Goal: Transaction & Acquisition: Purchase product/service

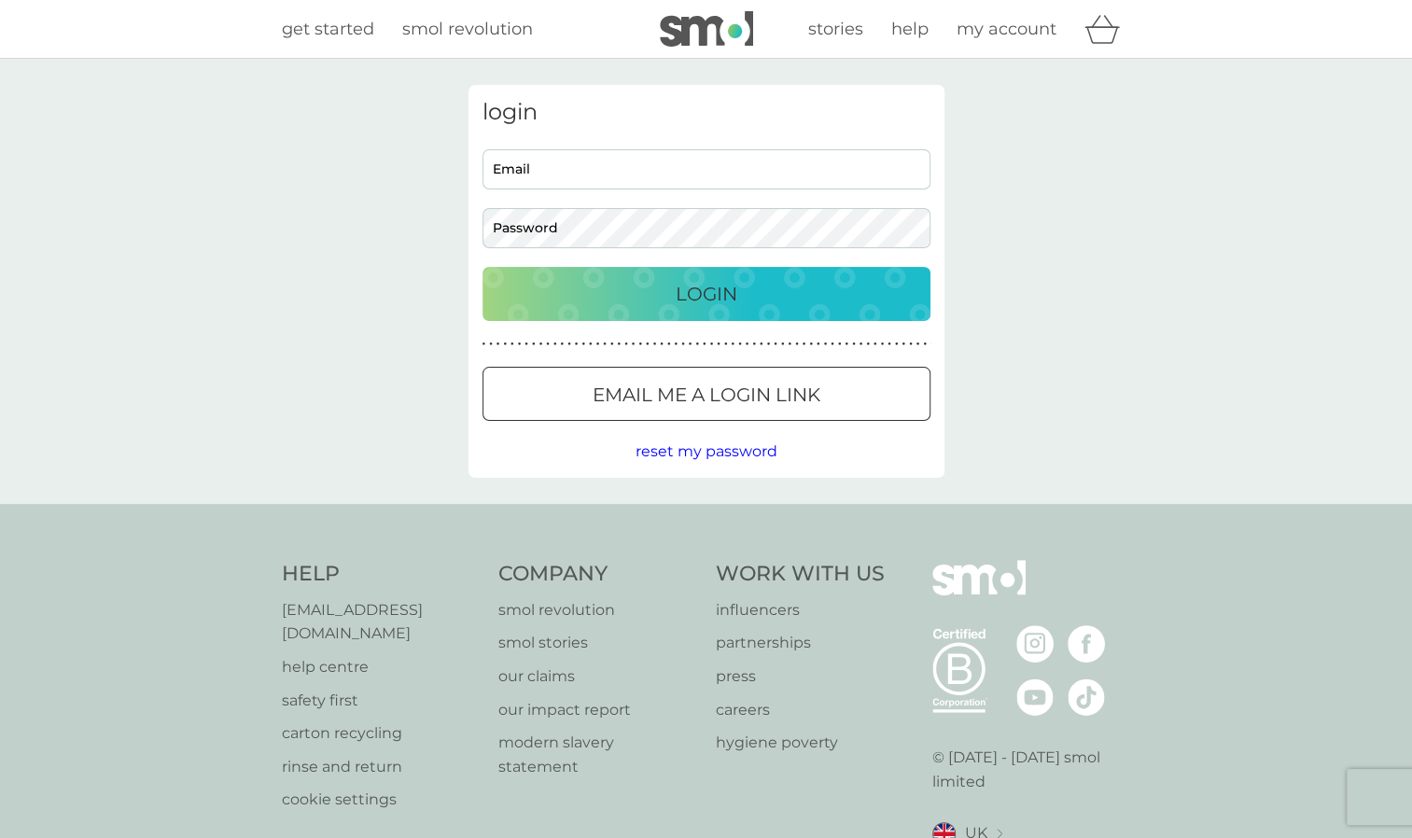
click at [530, 162] on input "Email" at bounding box center [706, 169] width 448 height 40
type input "[PERSON_NAME][EMAIL_ADDRESS][DOMAIN_NAME]"
click at [763, 286] on div "Login" at bounding box center [706, 294] width 411 height 30
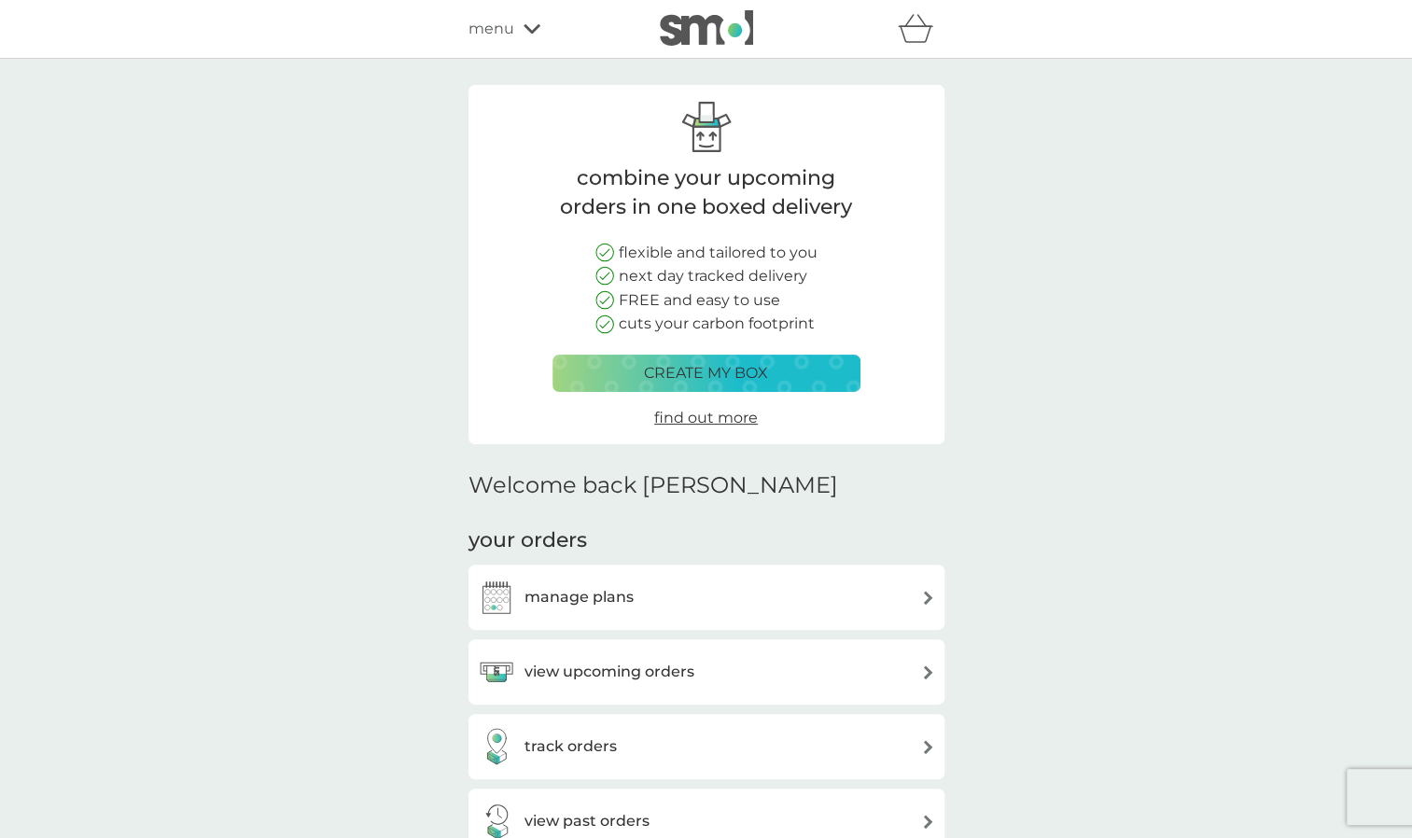
click at [630, 677] on h3 "view upcoming orders" at bounding box center [609, 672] width 170 height 24
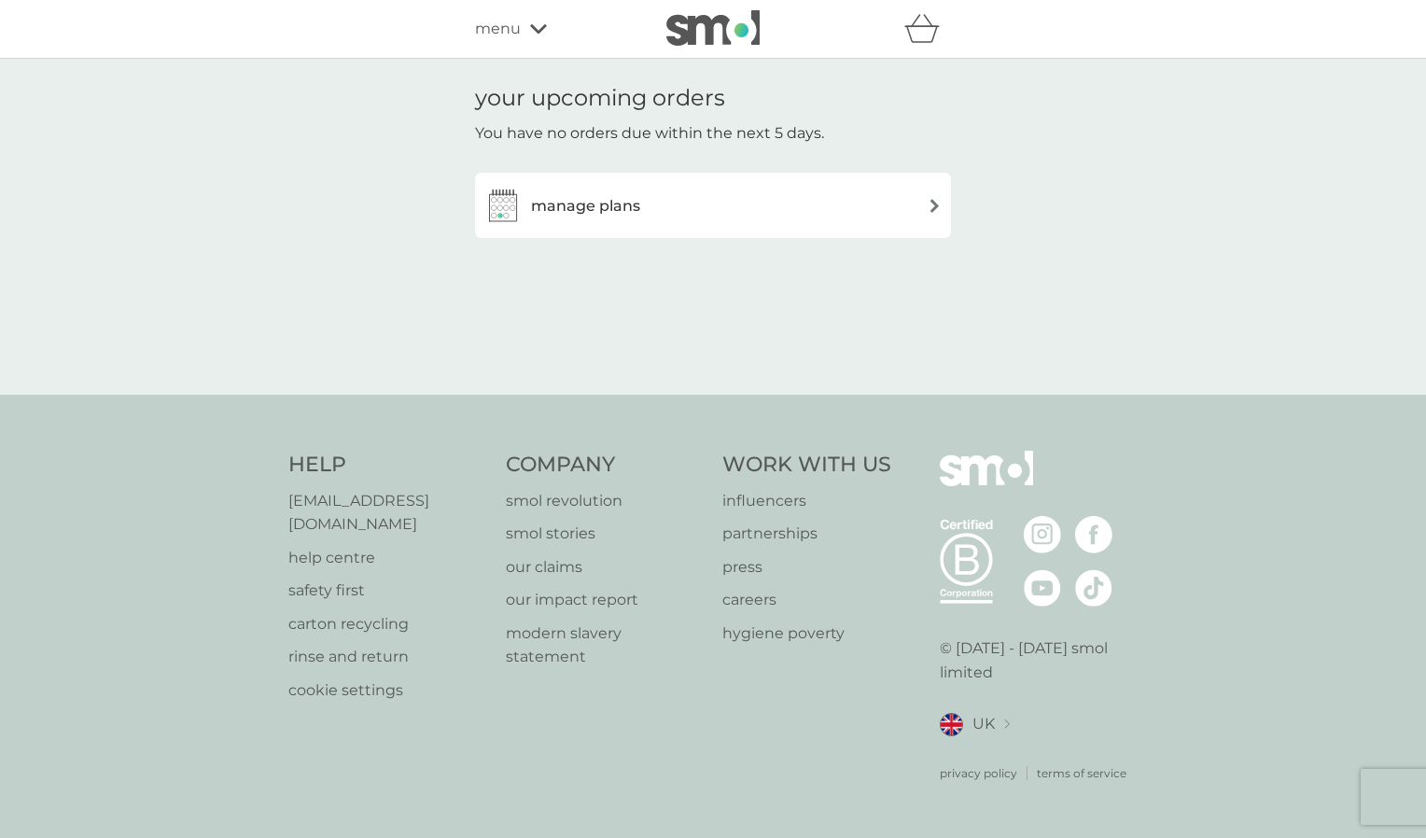
click at [577, 204] on h3 "manage plans" at bounding box center [585, 206] width 109 height 24
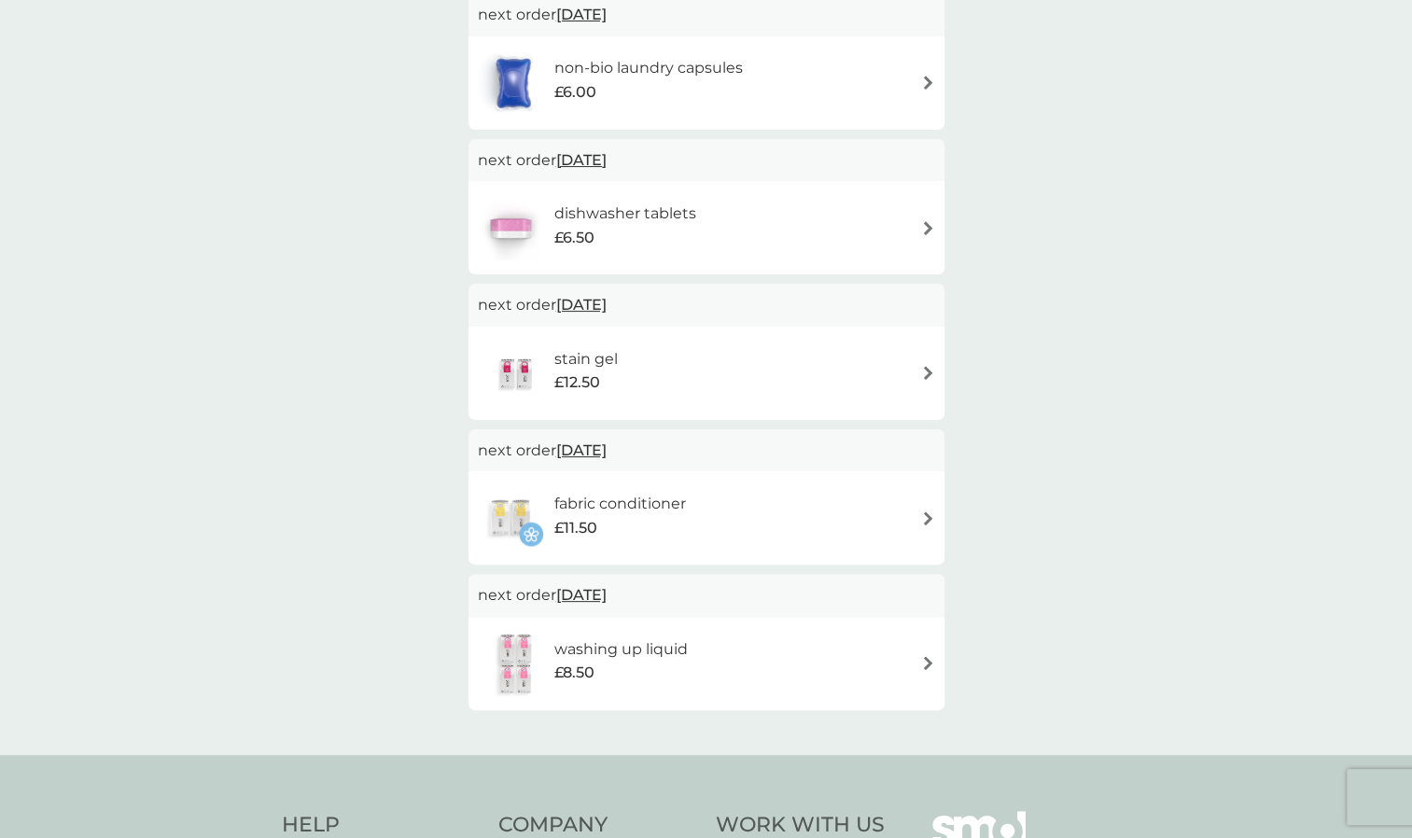
scroll to position [527, 0]
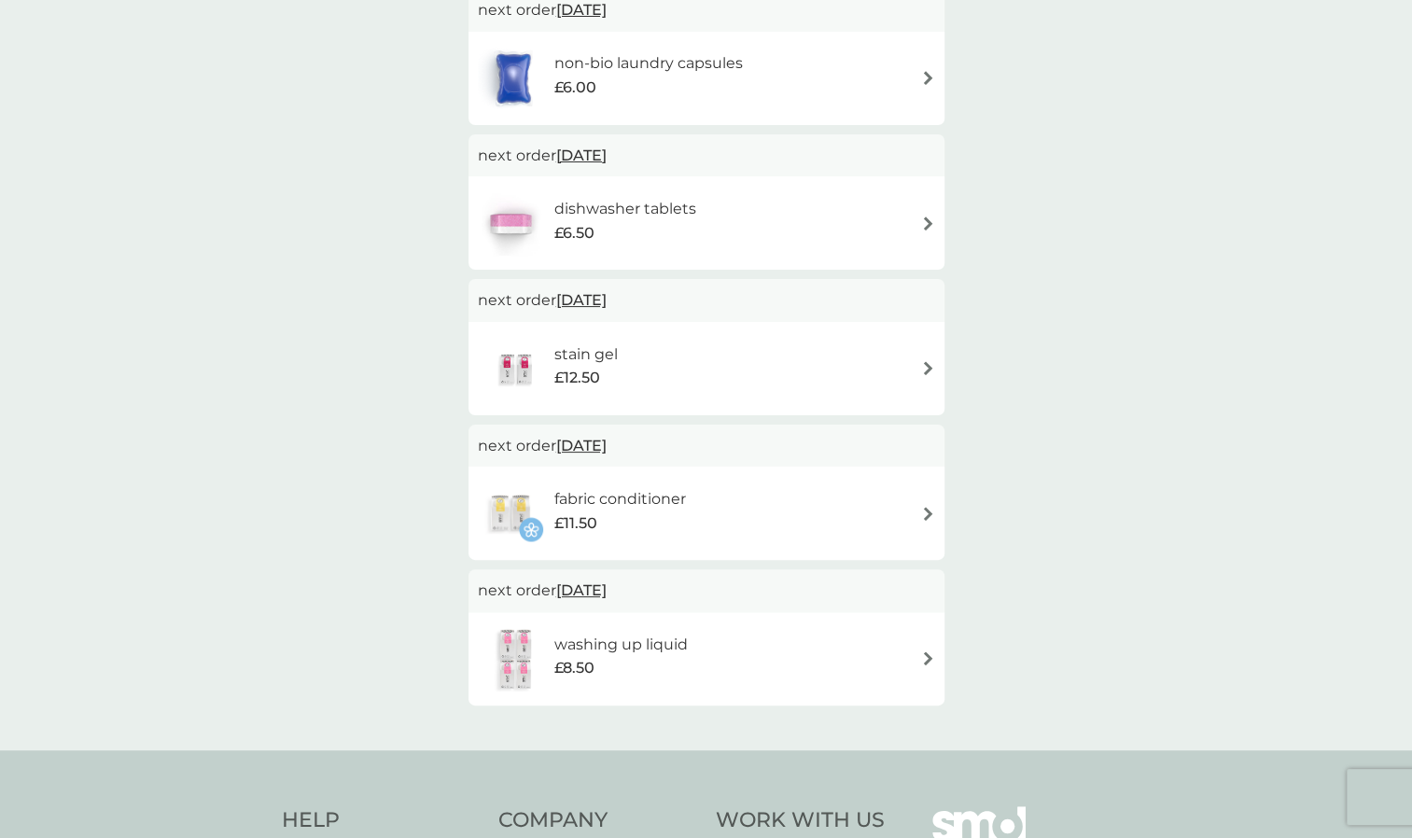
click at [514, 651] on img at bounding box center [516, 658] width 77 height 65
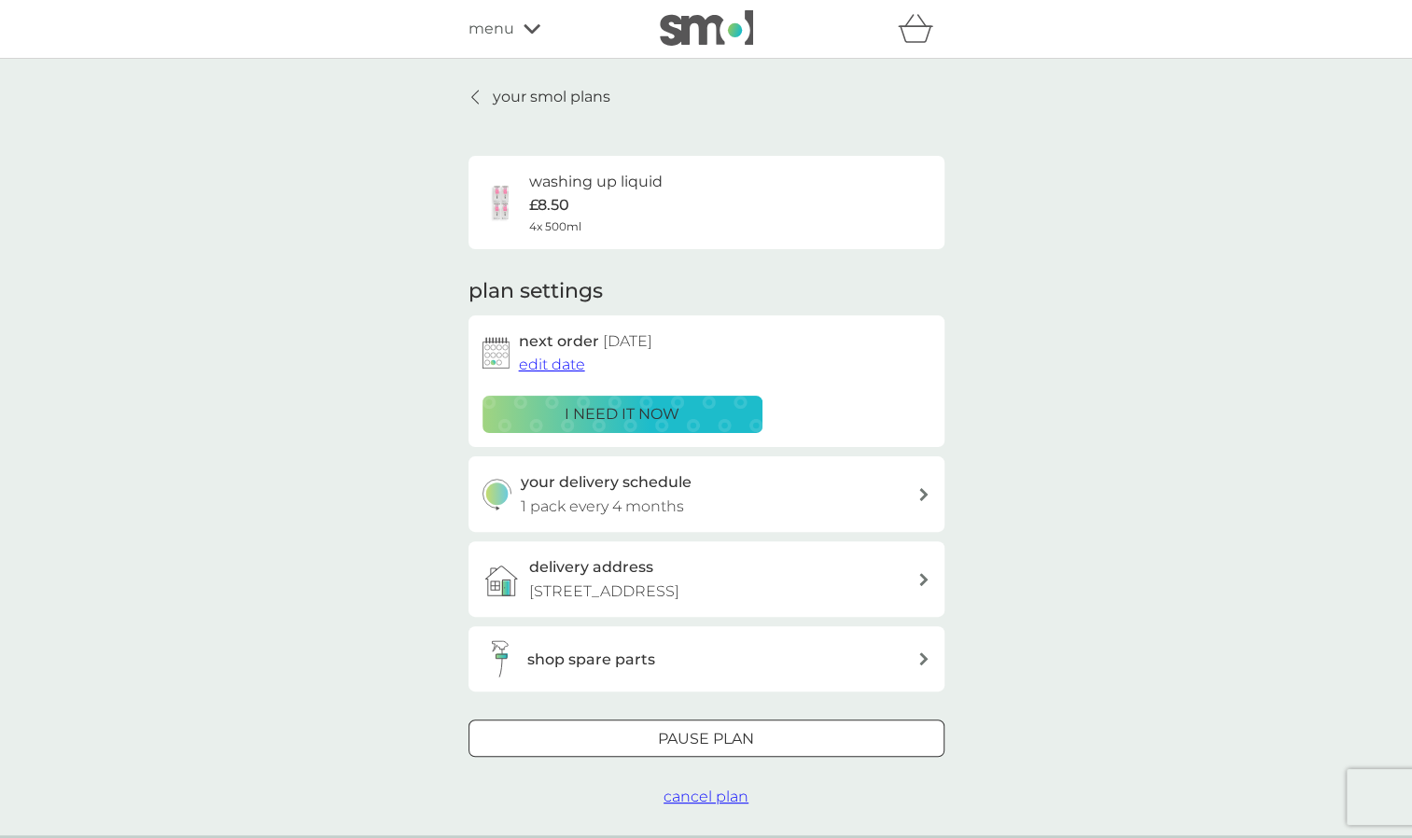
click at [481, 93] on div at bounding box center [475, 97] width 13 height 15
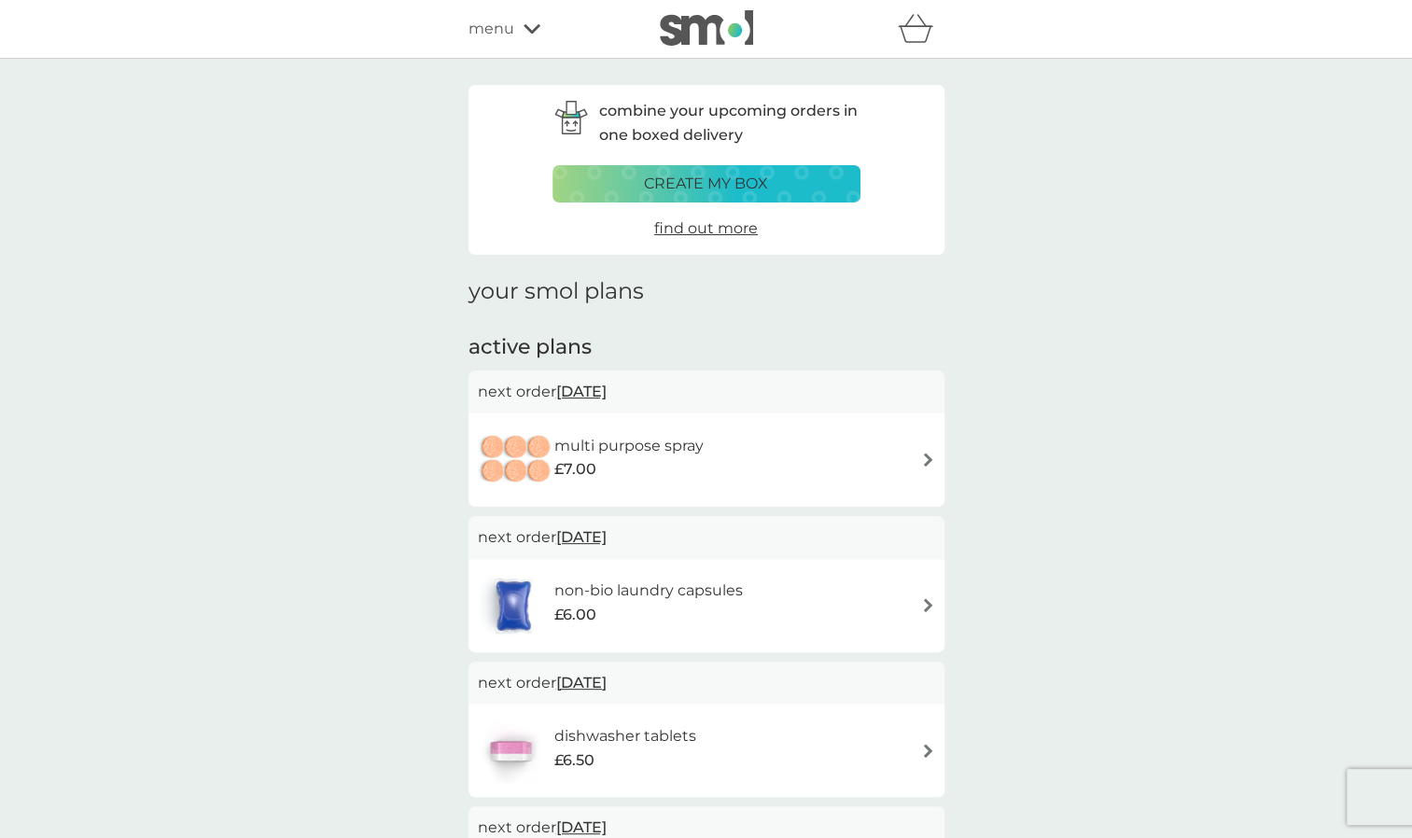
click at [726, 189] on p "create my box" at bounding box center [706, 184] width 124 height 24
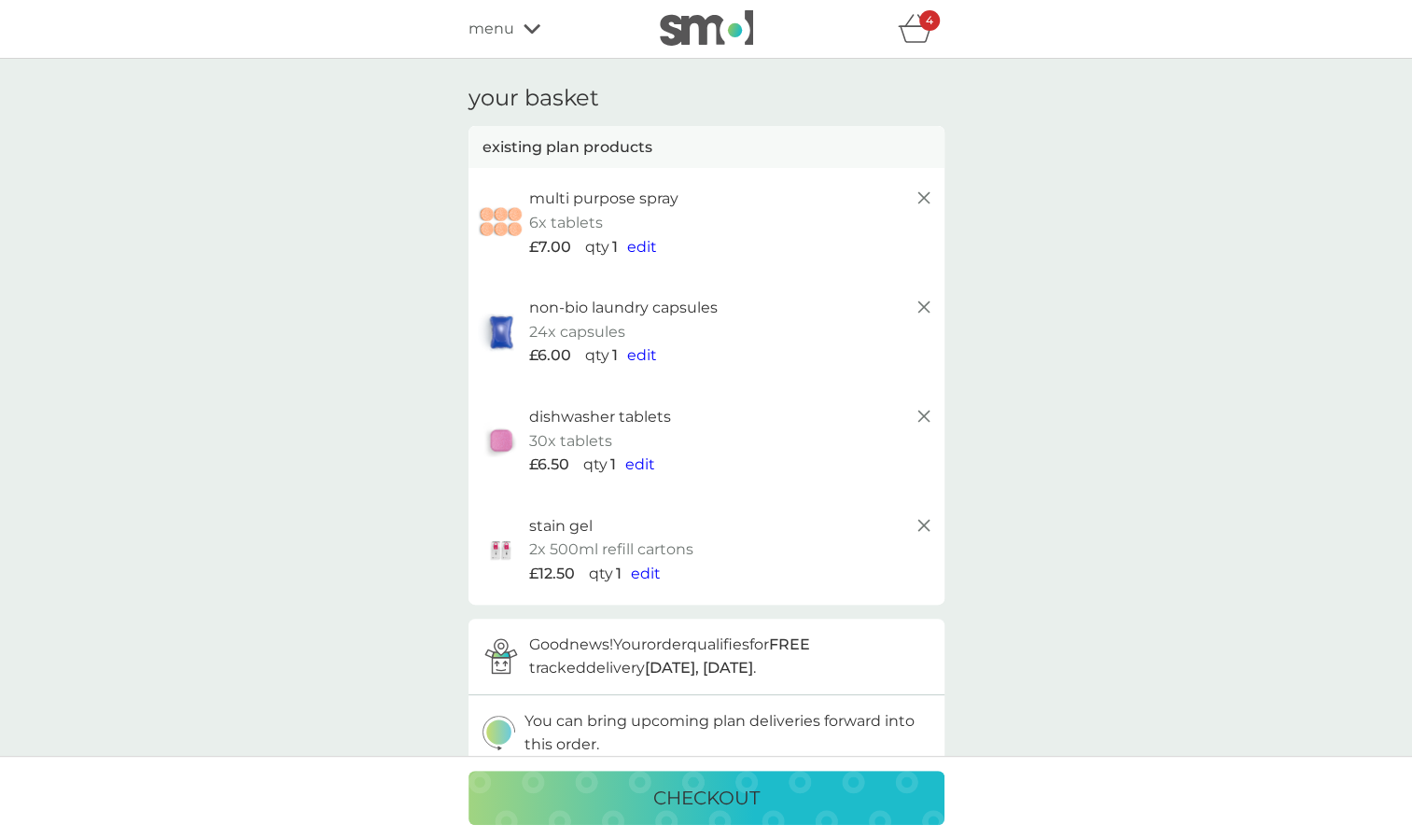
click at [904, 33] on icon "basket" at bounding box center [915, 28] width 35 height 29
click at [496, 30] on span "menu" at bounding box center [491, 29] width 46 height 24
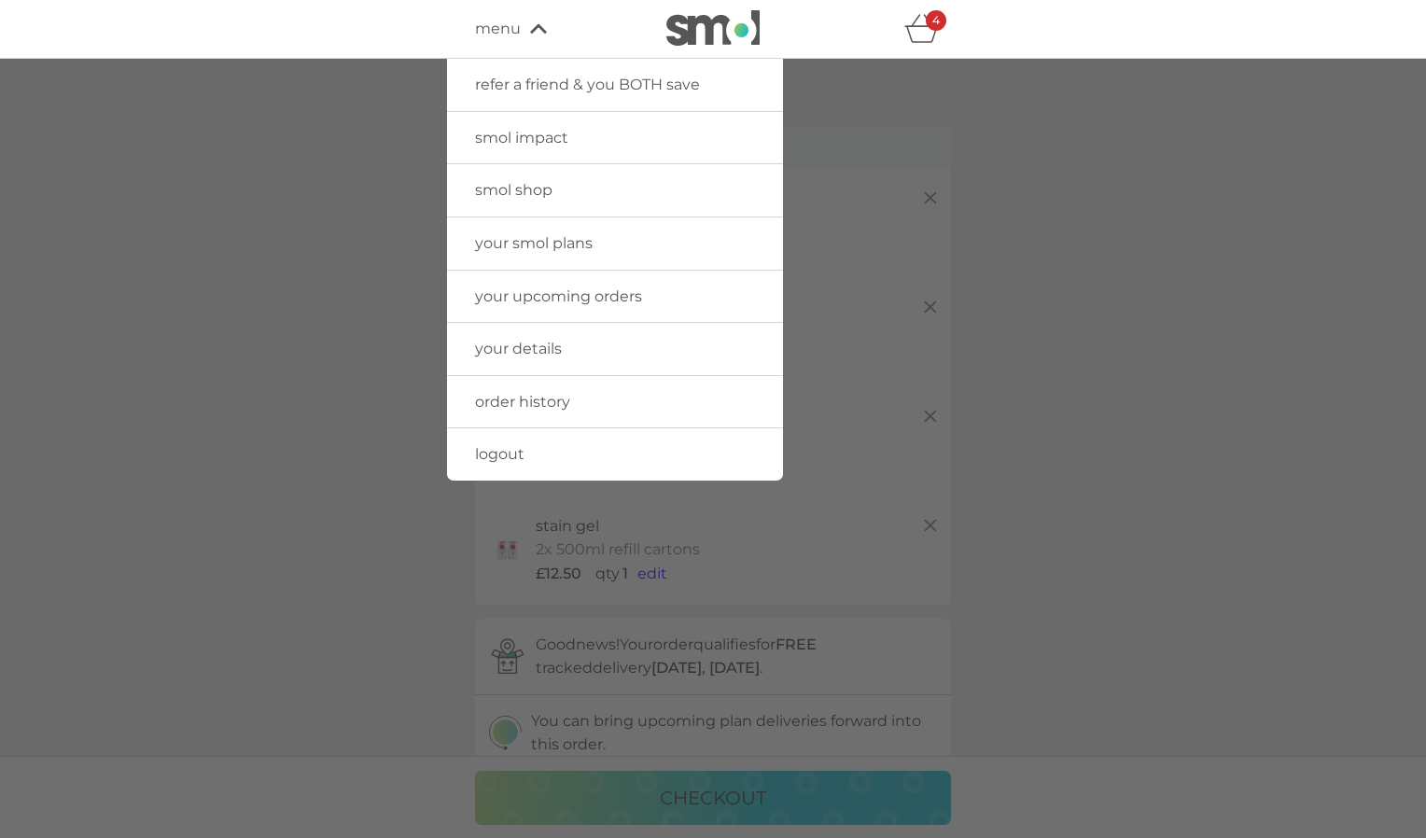
click at [527, 388] on link "order history" at bounding box center [615, 402] width 336 height 52
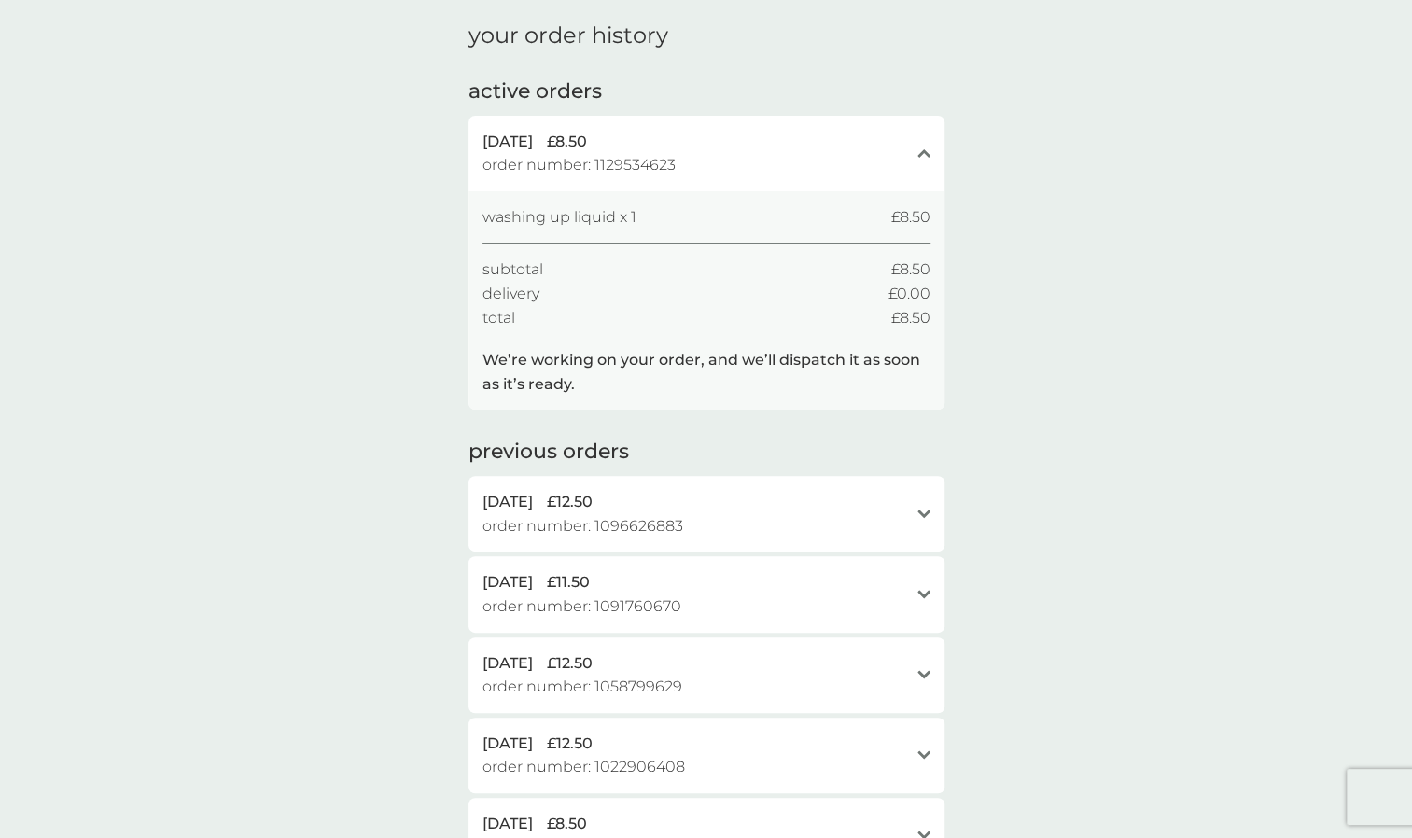
scroll to position [62, 0]
click at [196, 511] on div "your order history active orders [DATE] £8.50 order number: 1129534623 close wa…" at bounding box center [706, 642] width 1412 height 1291
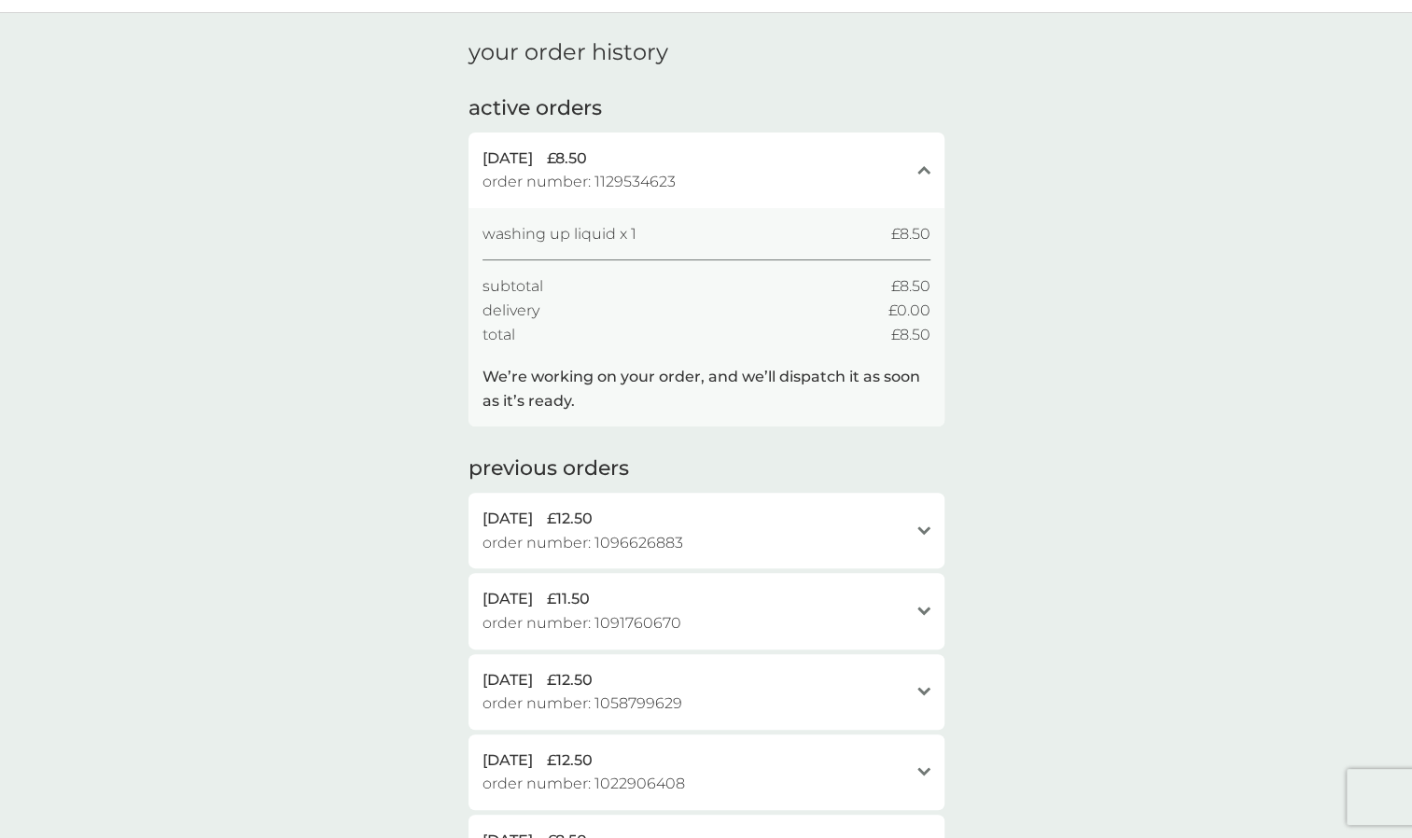
scroll to position [45, 0]
click at [516, 231] on span "washing up liquid x 1" at bounding box center [559, 235] width 154 height 24
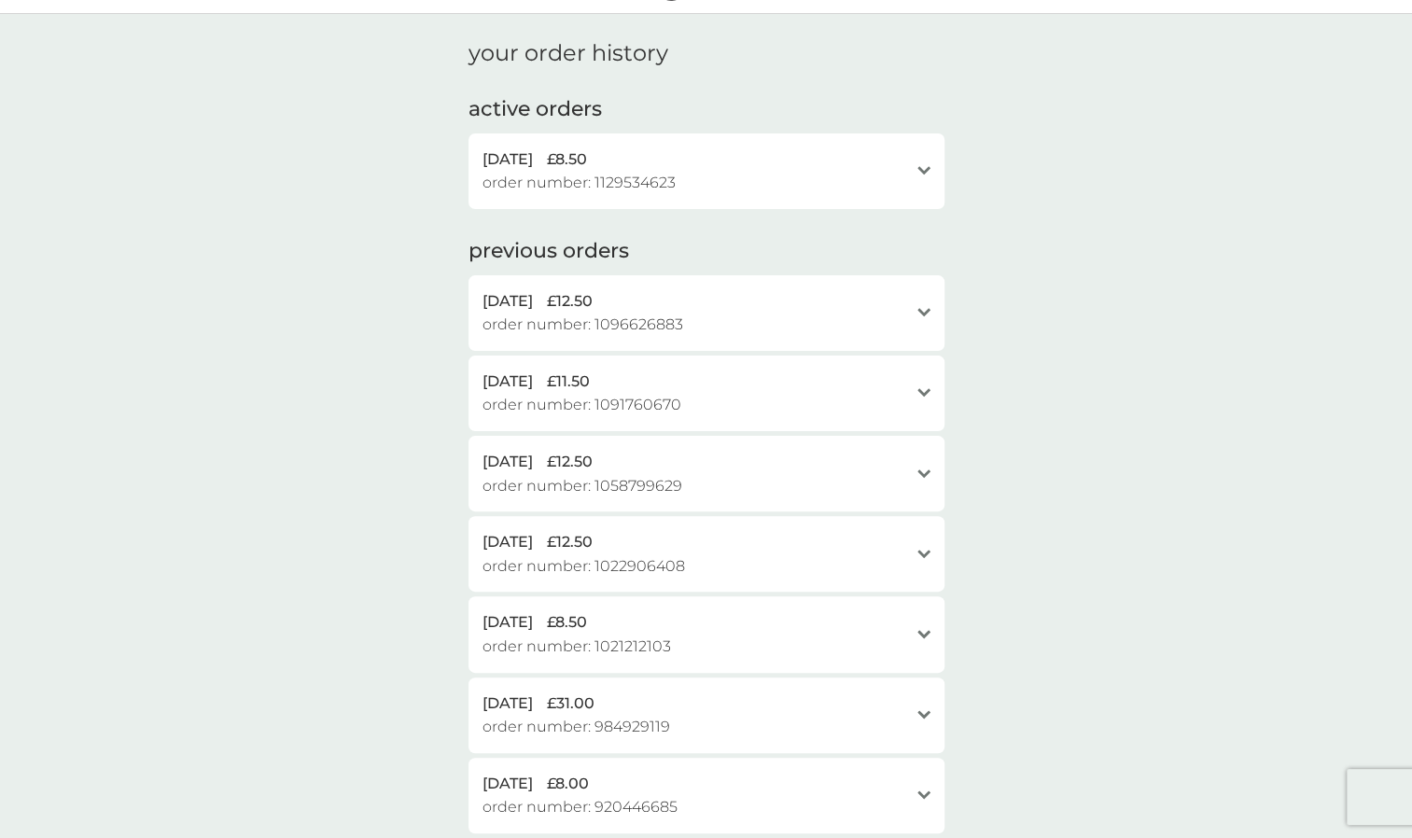
click at [520, 198] on div "[DATE] £8.50 order number: 1129534623 open" at bounding box center [706, 171] width 476 height 76
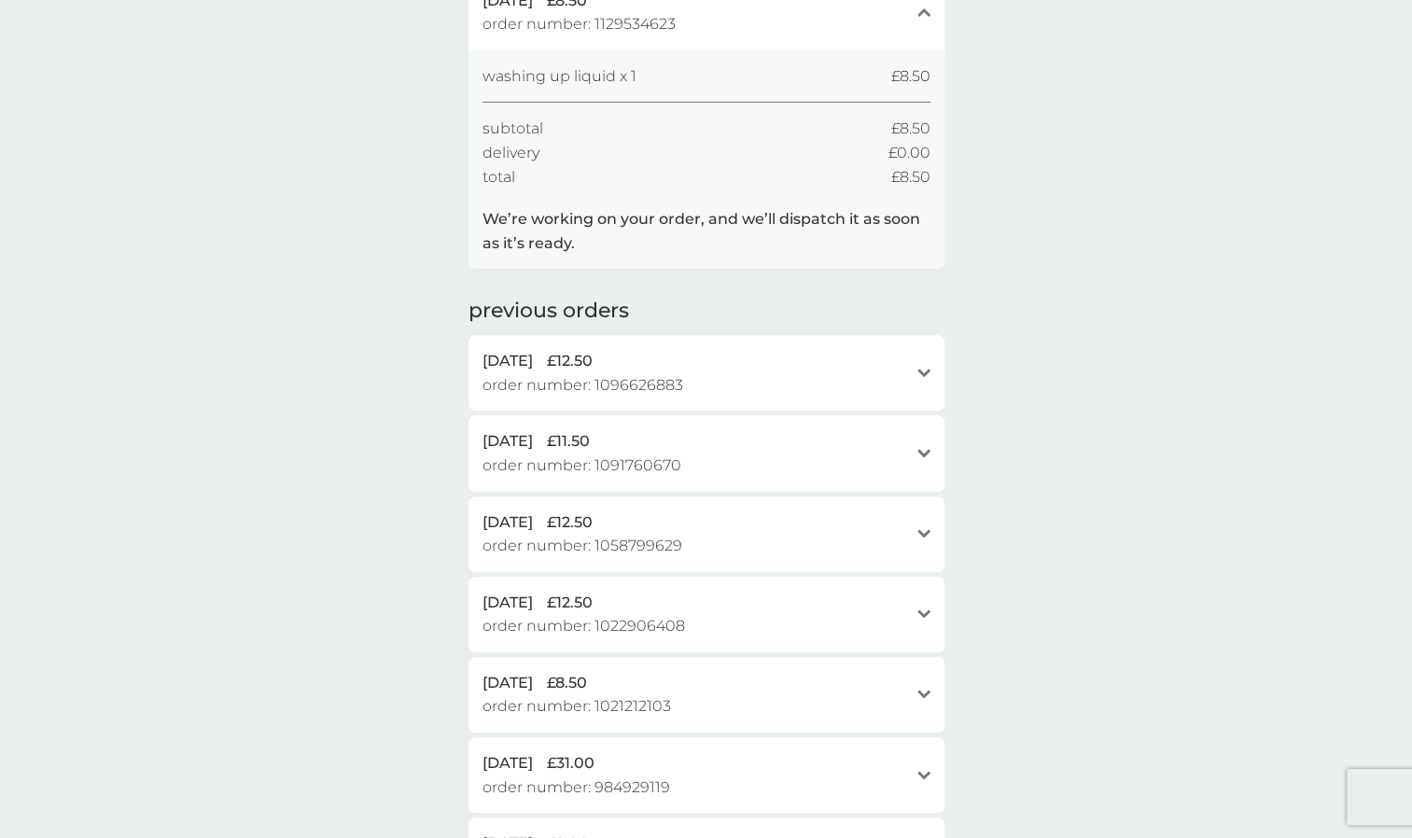
scroll to position [206, 0]
click at [533, 355] on span "[DATE]" at bounding box center [507, 358] width 50 height 24
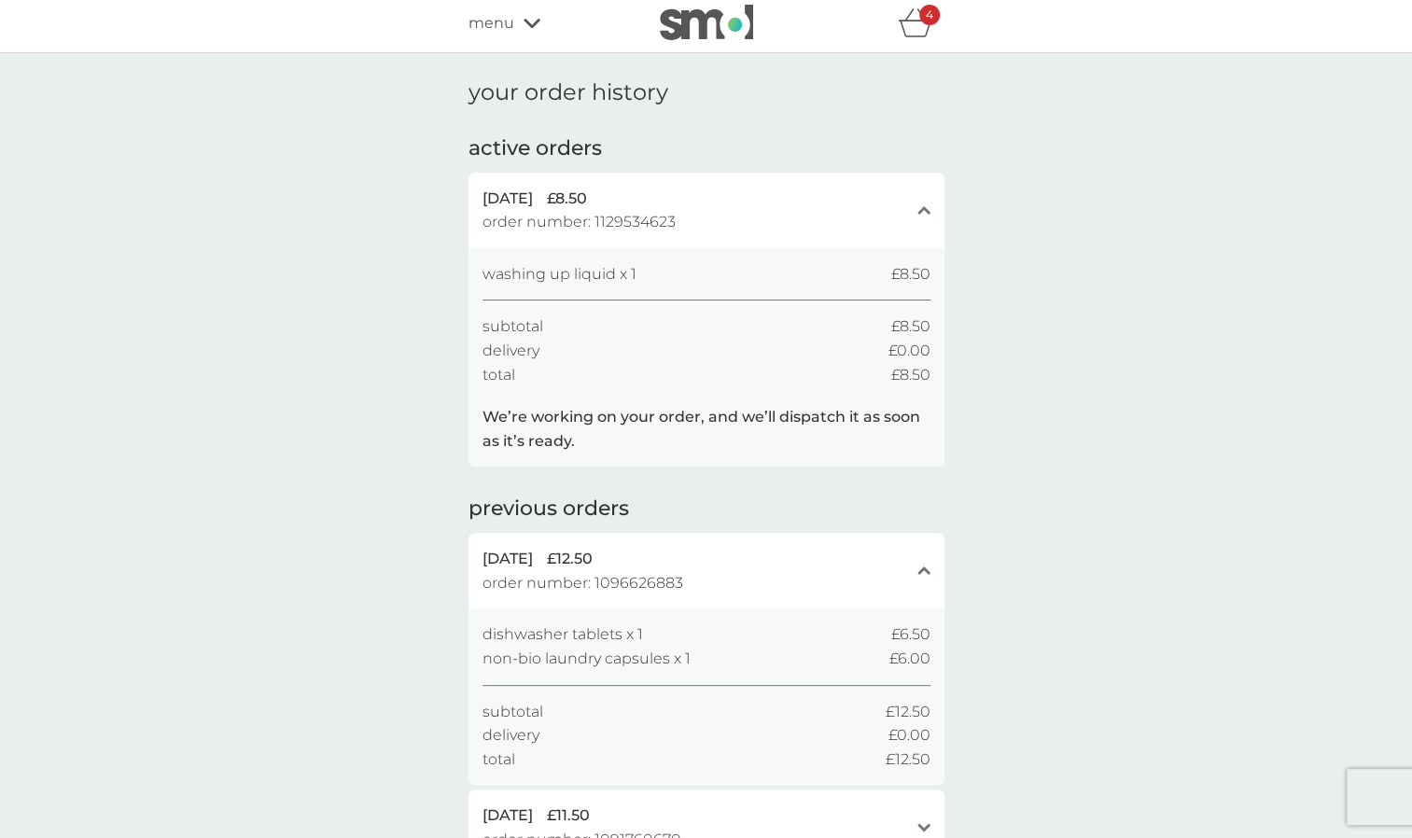
scroll to position [0, 0]
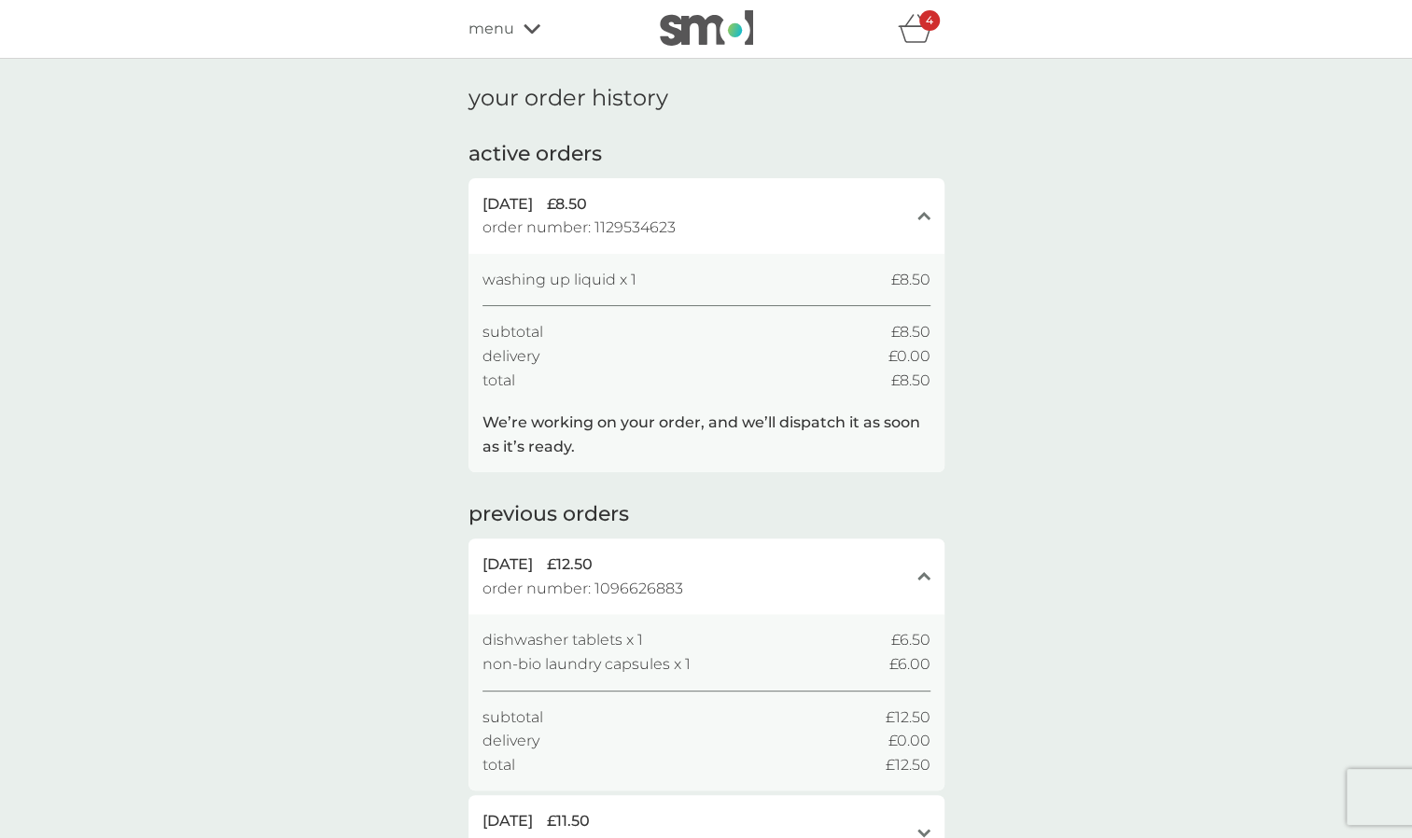
click at [907, 33] on icon "basket" at bounding box center [915, 28] width 35 height 29
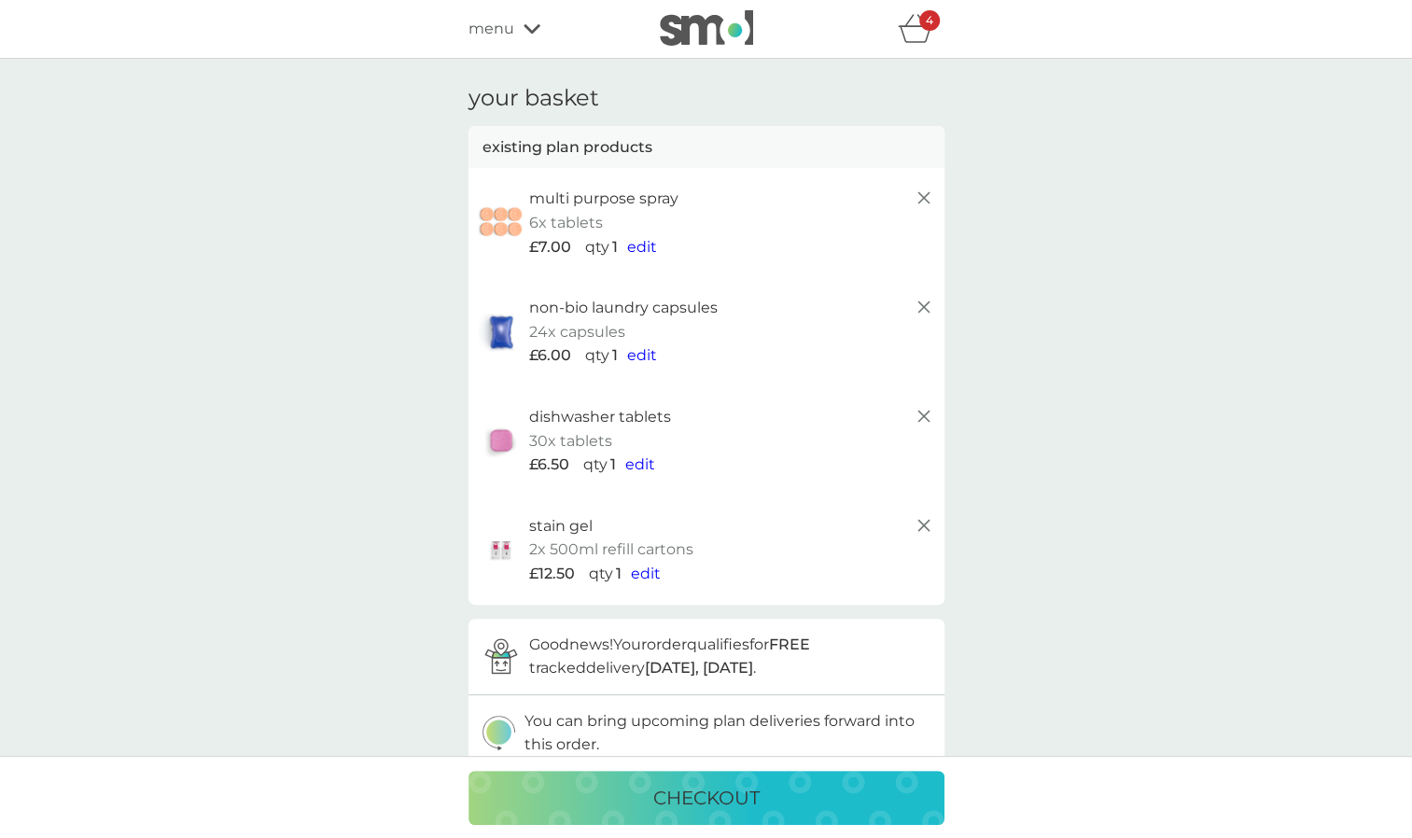
click at [929, 523] on icon at bounding box center [924, 525] width 22 height 22
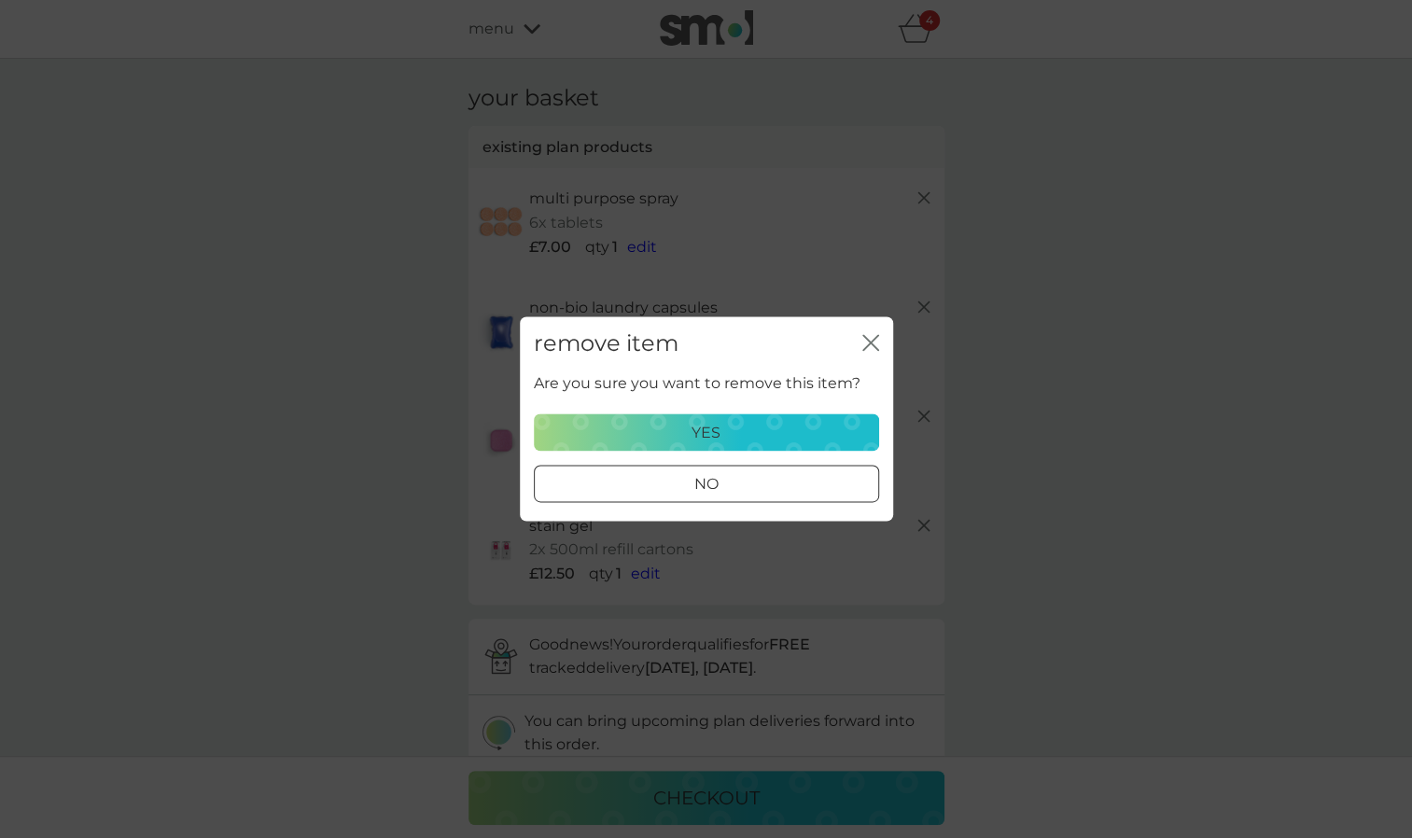
click at [780, 439] on div "yes" at bounding box center [706, 433] width 321 height 24
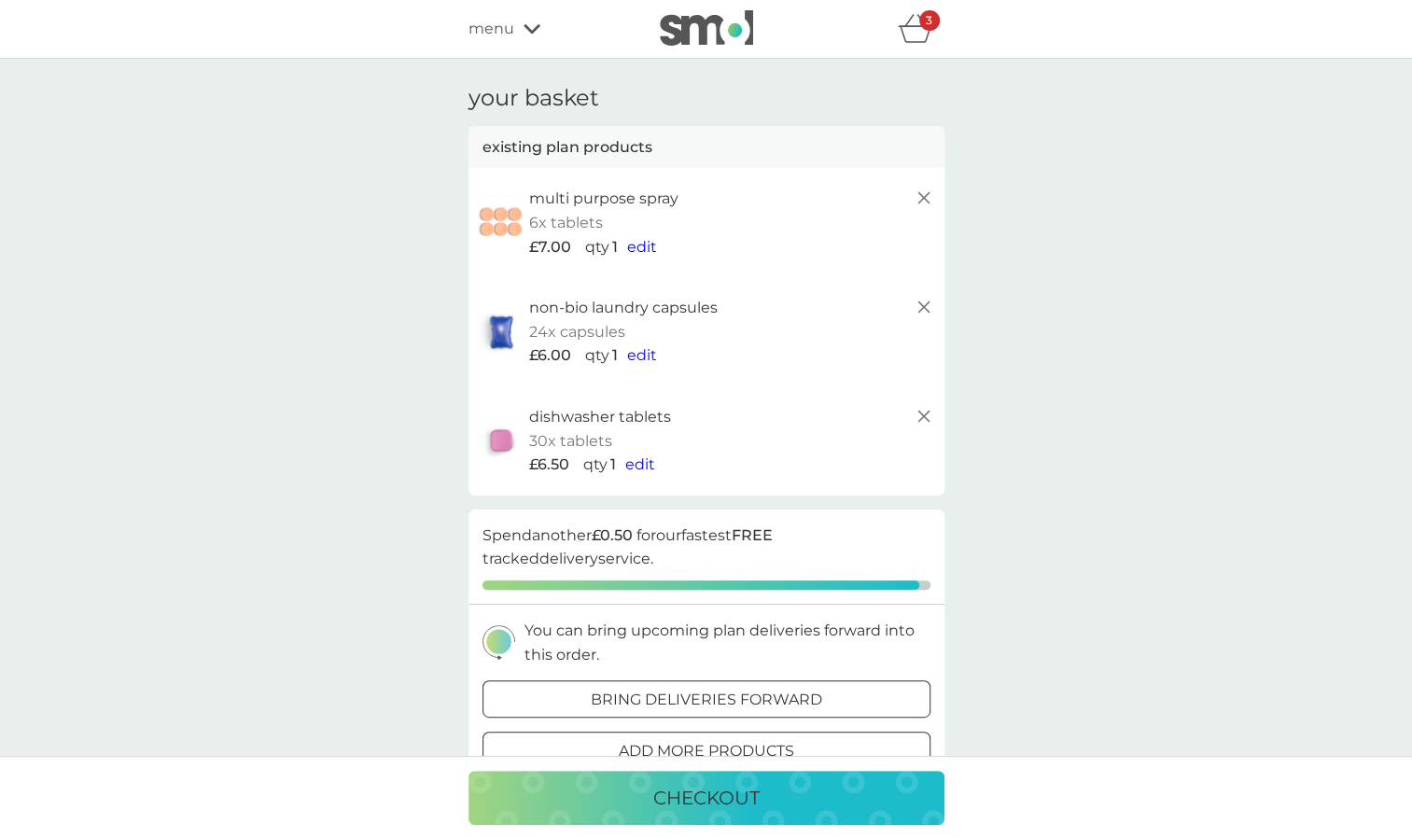
click at [929, 192] on icon at bounding box center [924, 198] width 22 height 22
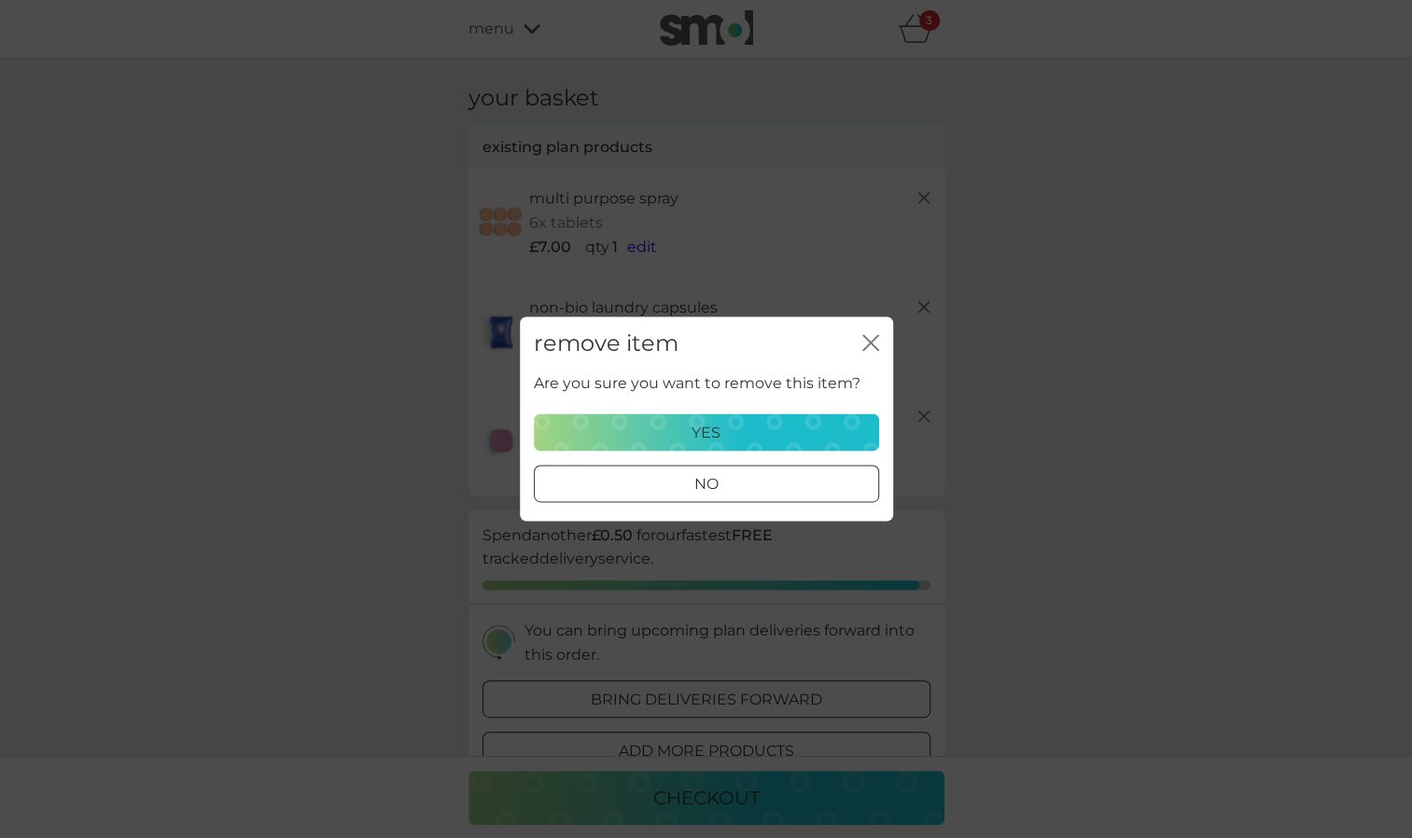
click at [711, 434] on p "yes" at bounding box center [705, 433] width 29 height 24
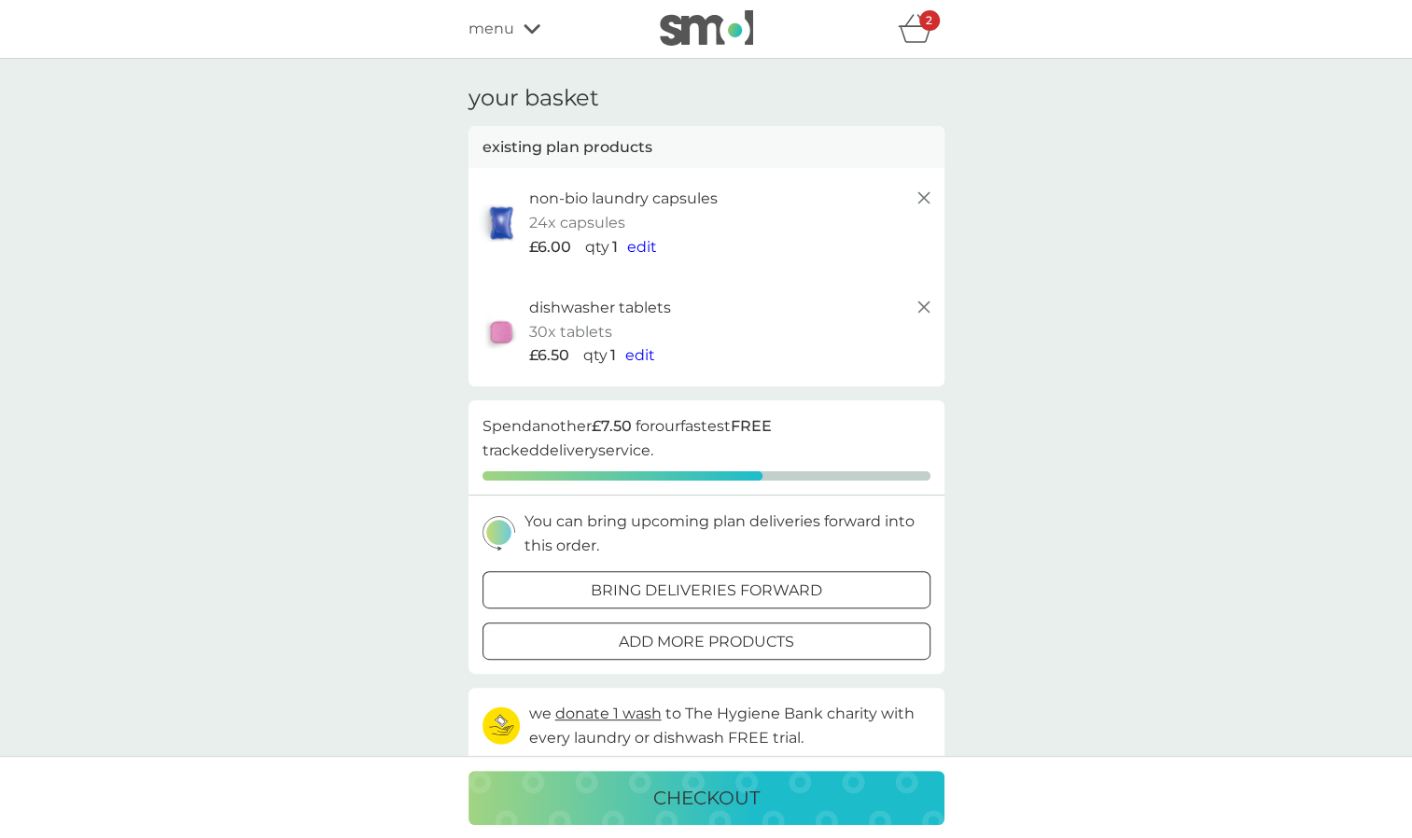
click at [926, 199] on icon at bounding box center [924, 198] width 22 height 22
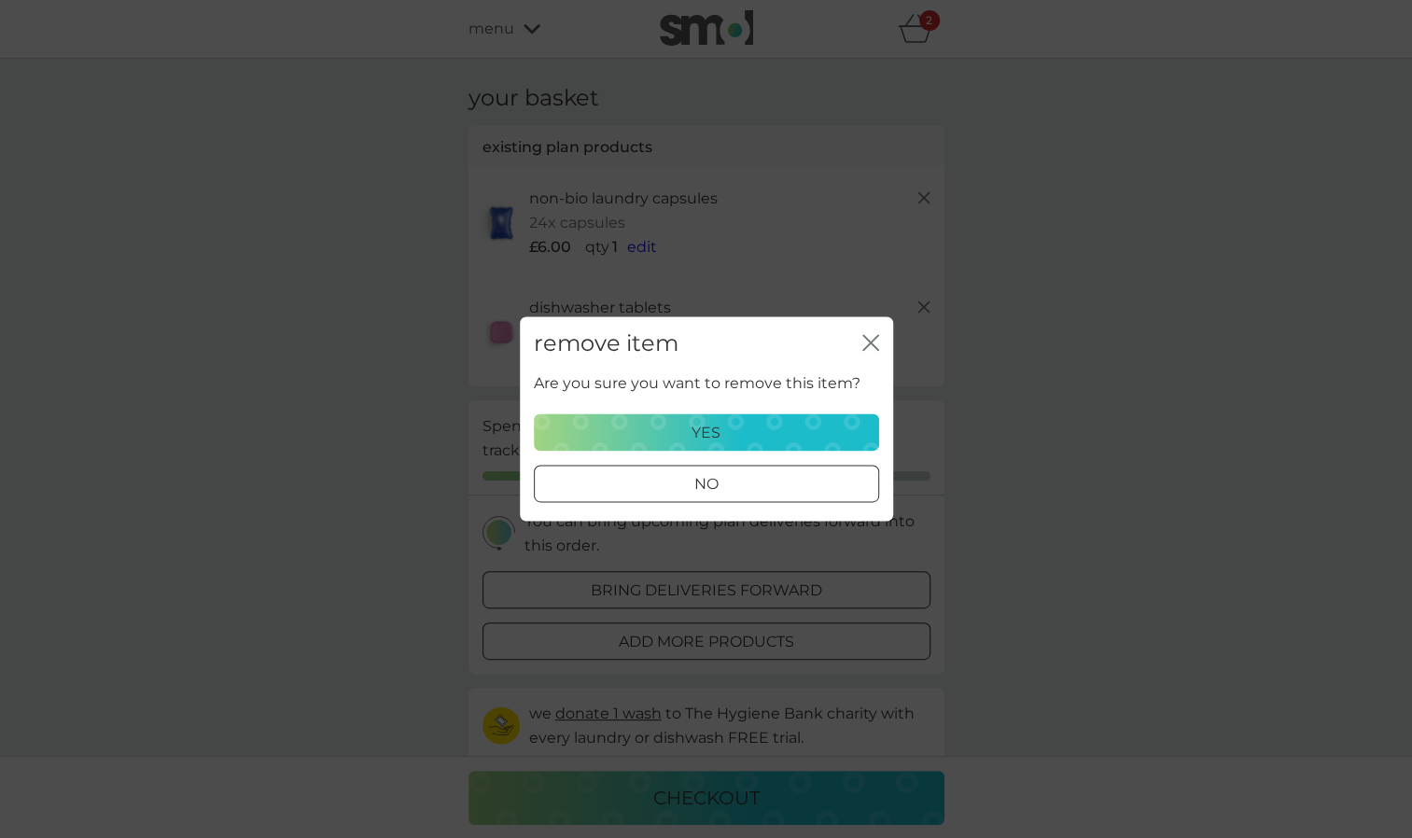
click at [793, 431] on div "yes" at bounding box center [706, 433] width 321 height 24
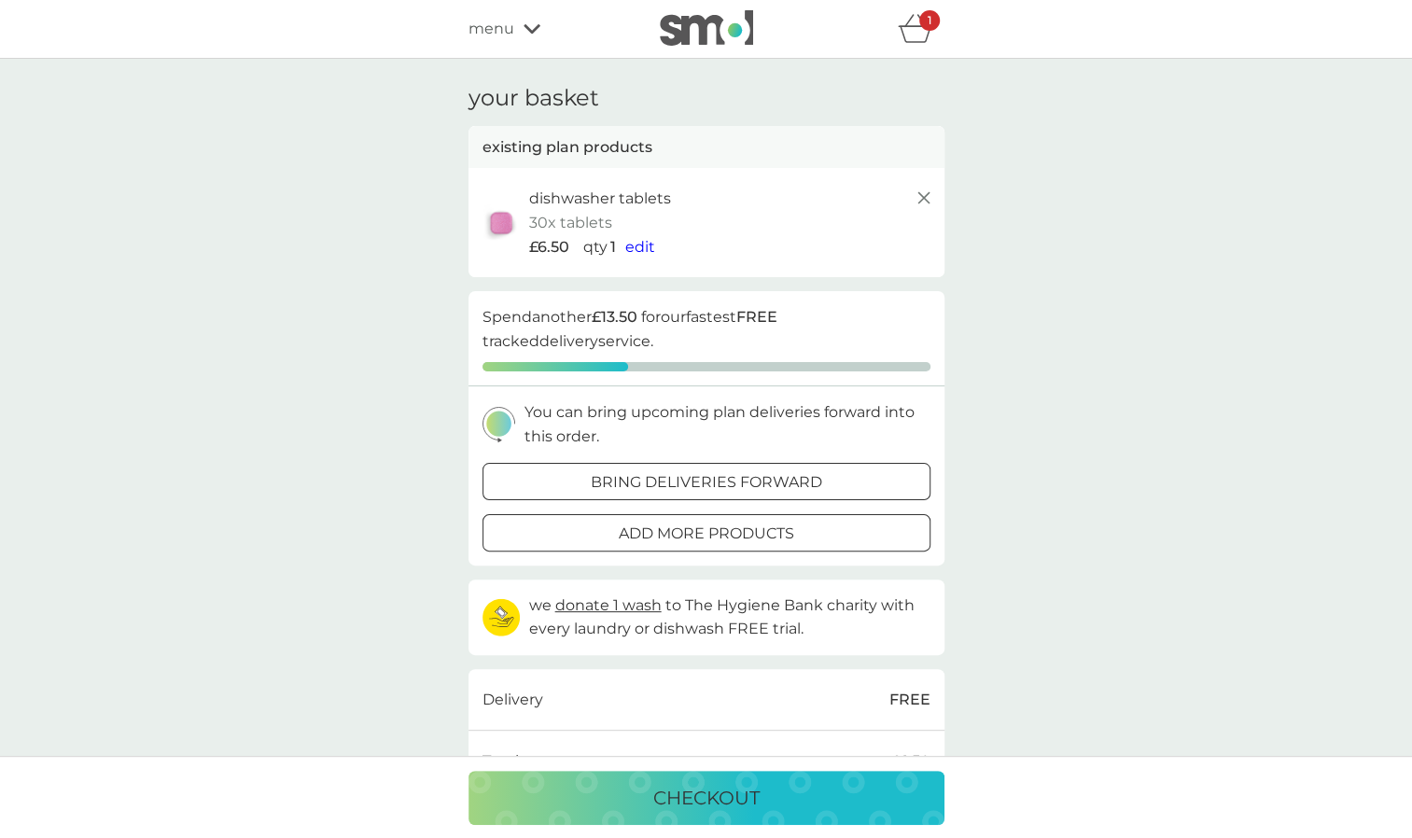
click at [924, 198] on line at bounding box center [922, 197] width 11 height 11
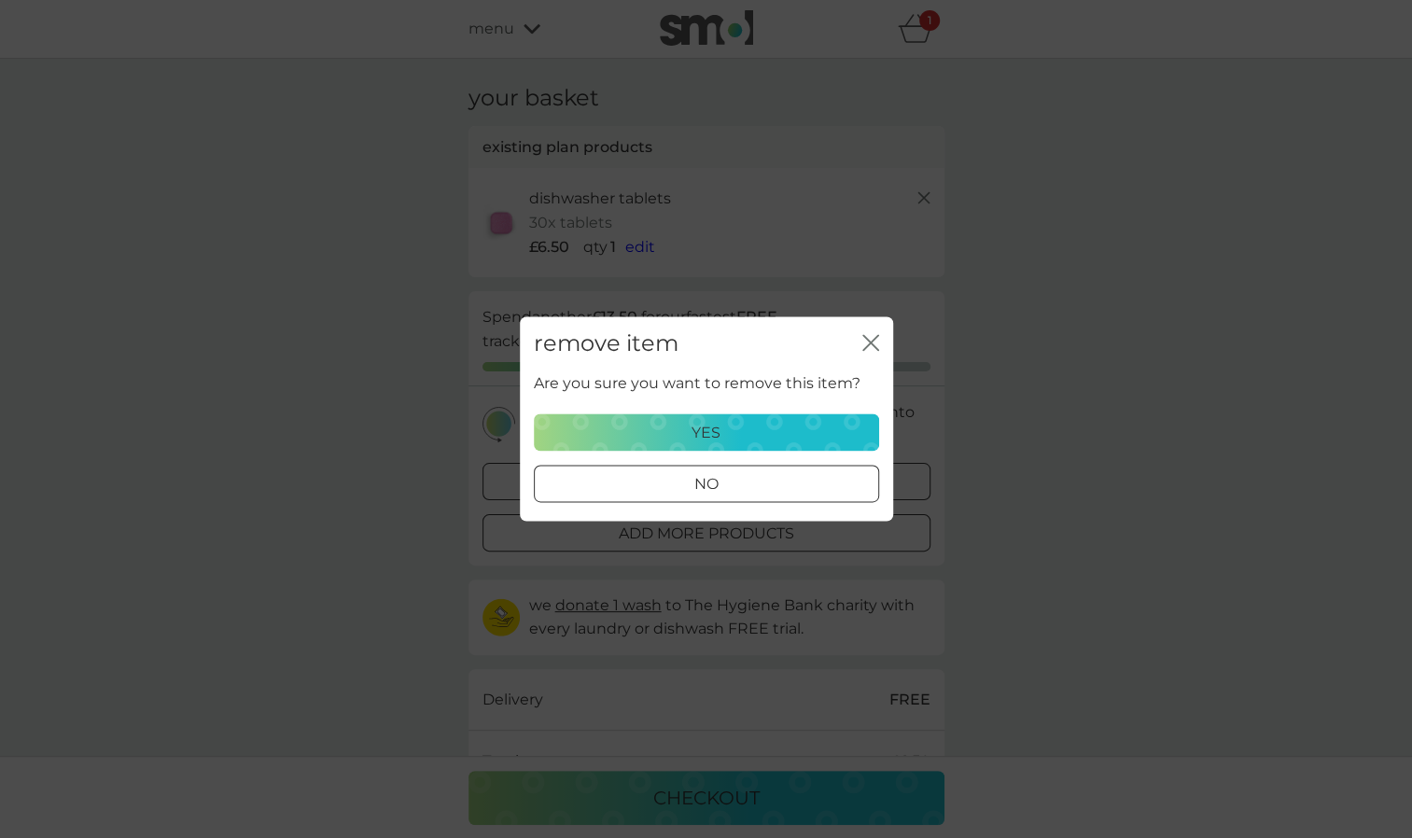
click at [745, 437] on div "yes" at bounding box center [706, 433] width 321 height 24
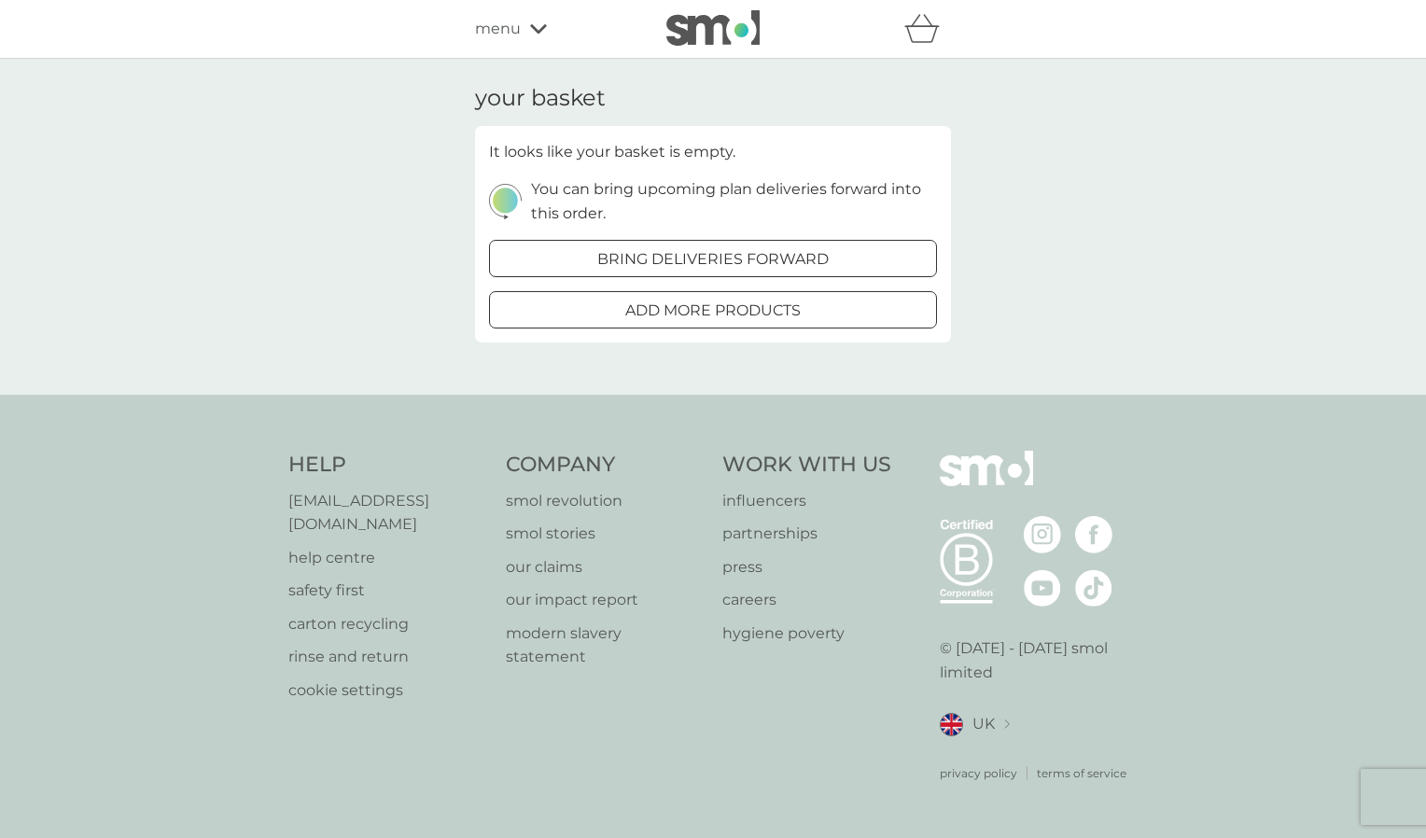
click at [502, 26] on span "menu" at bounding box center [498, 29] width 46 height 24
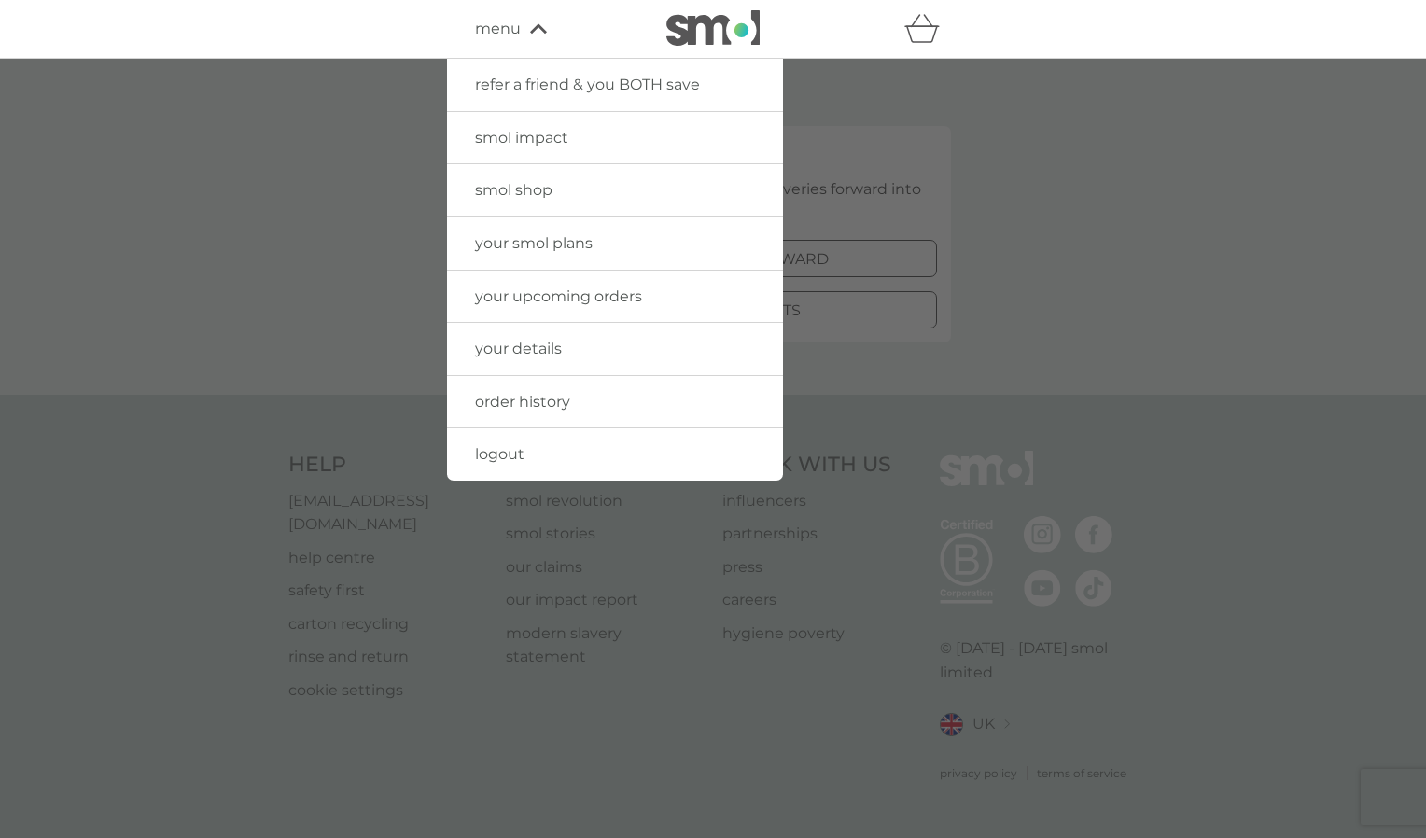
click at [501, 185] on span "smol shop" at bounding box center [513, 190] width 77 height 18
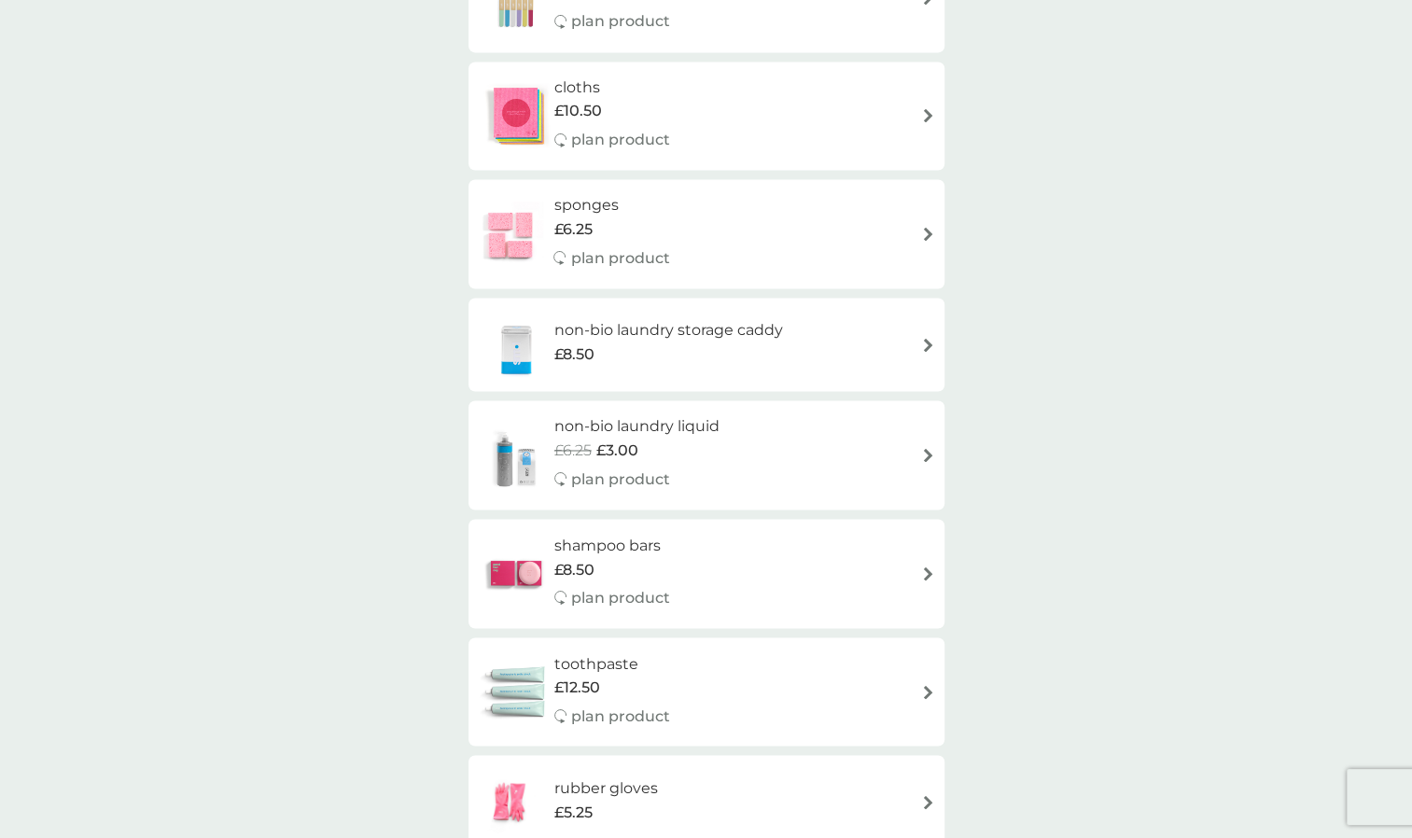
scroll to position [1650, 0]
click at [1114, 373] on div "smol shop all products Accessories Cleaning Dishwash Laundry Personal Care Spar…" at bounding box center [706, 35] width 1412 height 3253
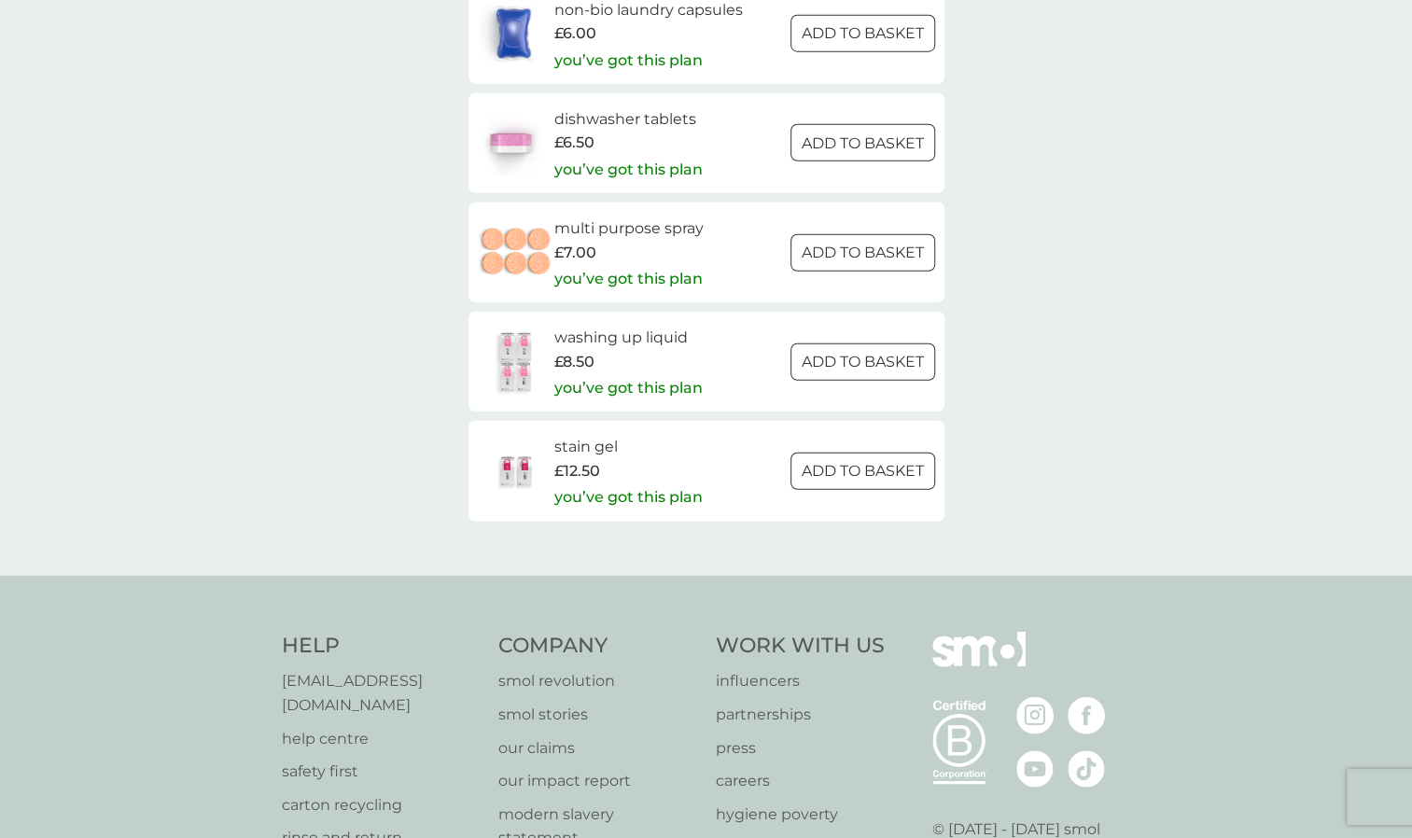
scroll to position [2739, 0]
click at [511, 367] on img at bounding box center [516, 359] width 77 height 65
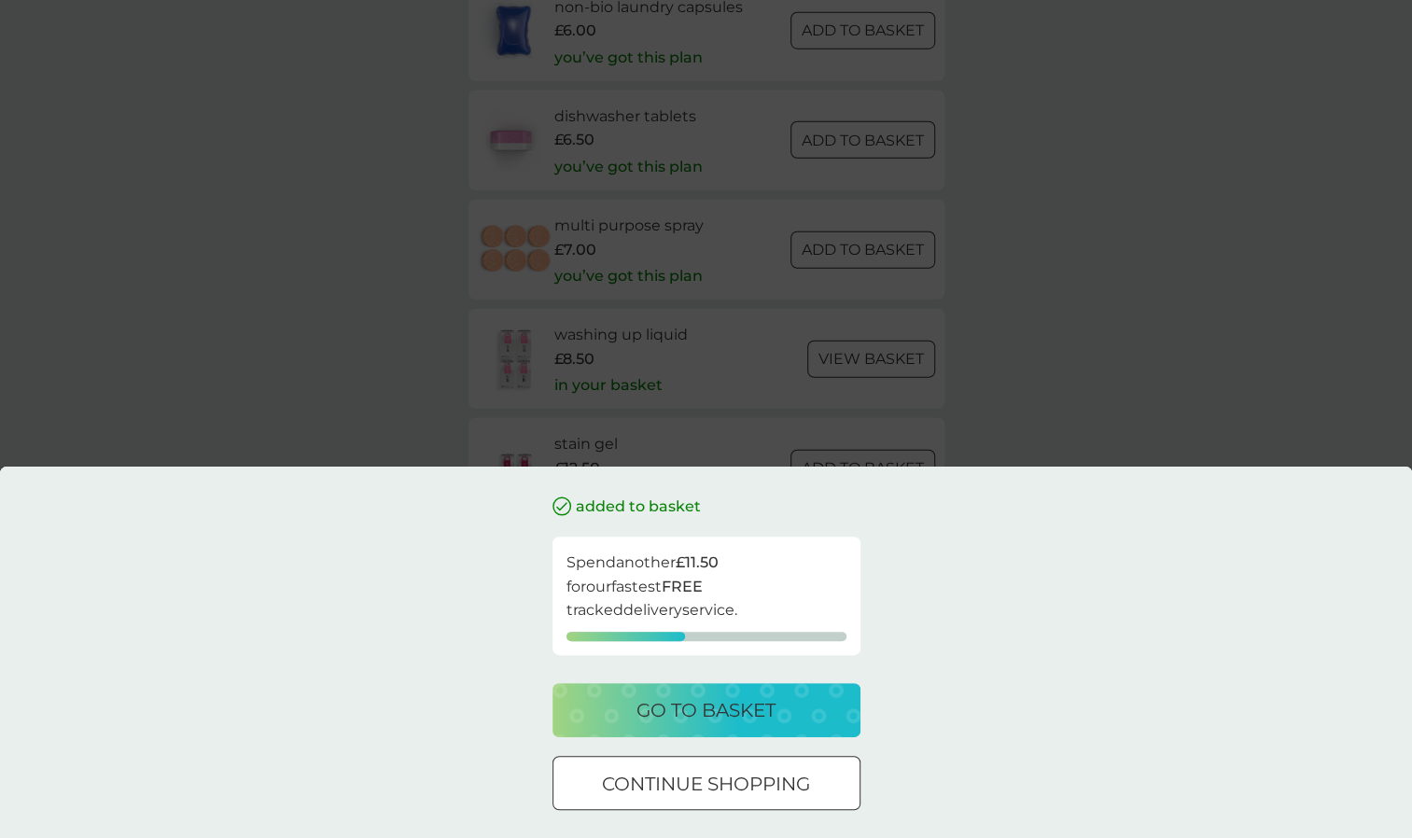
click at [817, 778] on div "continue shopping" at bounding box center [706, 784] width 306 height 30
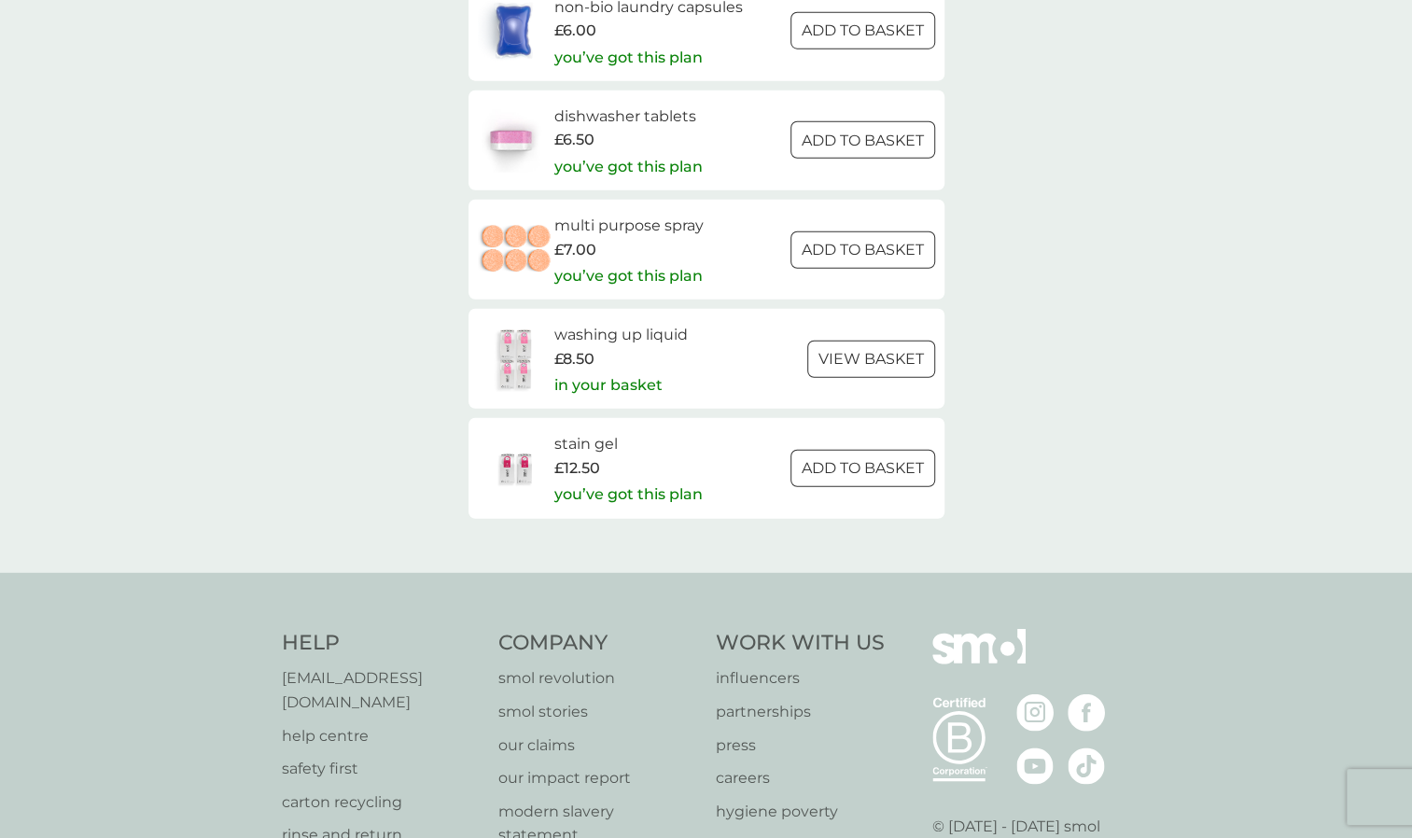
click at [648, 334] on h6 "washing up liquid" at bounding box center [620, 335] width 133 height 24
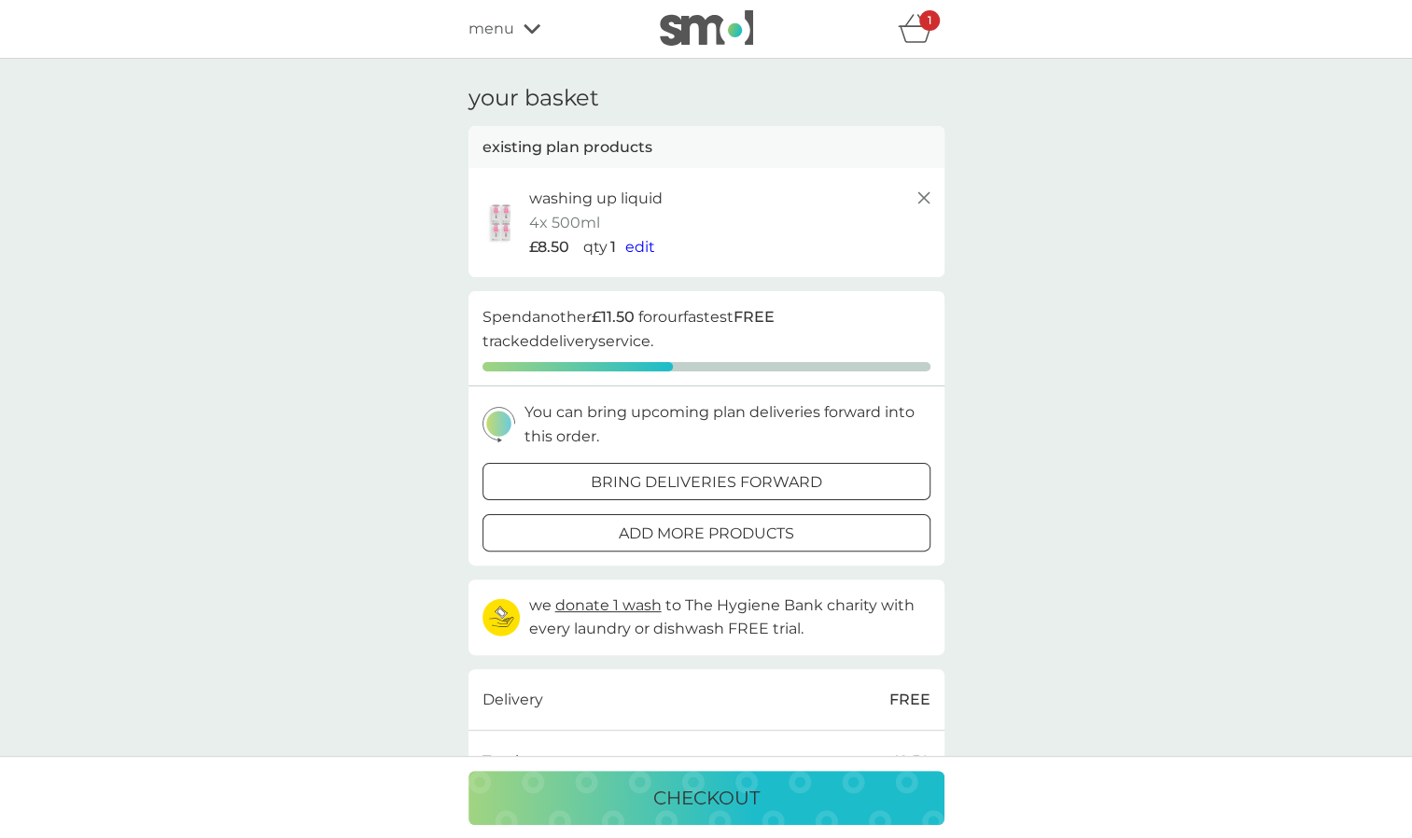
click at [500, 215] on img at bounding box center [501, 223] width 47 height 40
click at [928, 198] on icon at bounding box center [924, 198] width 22 height 22
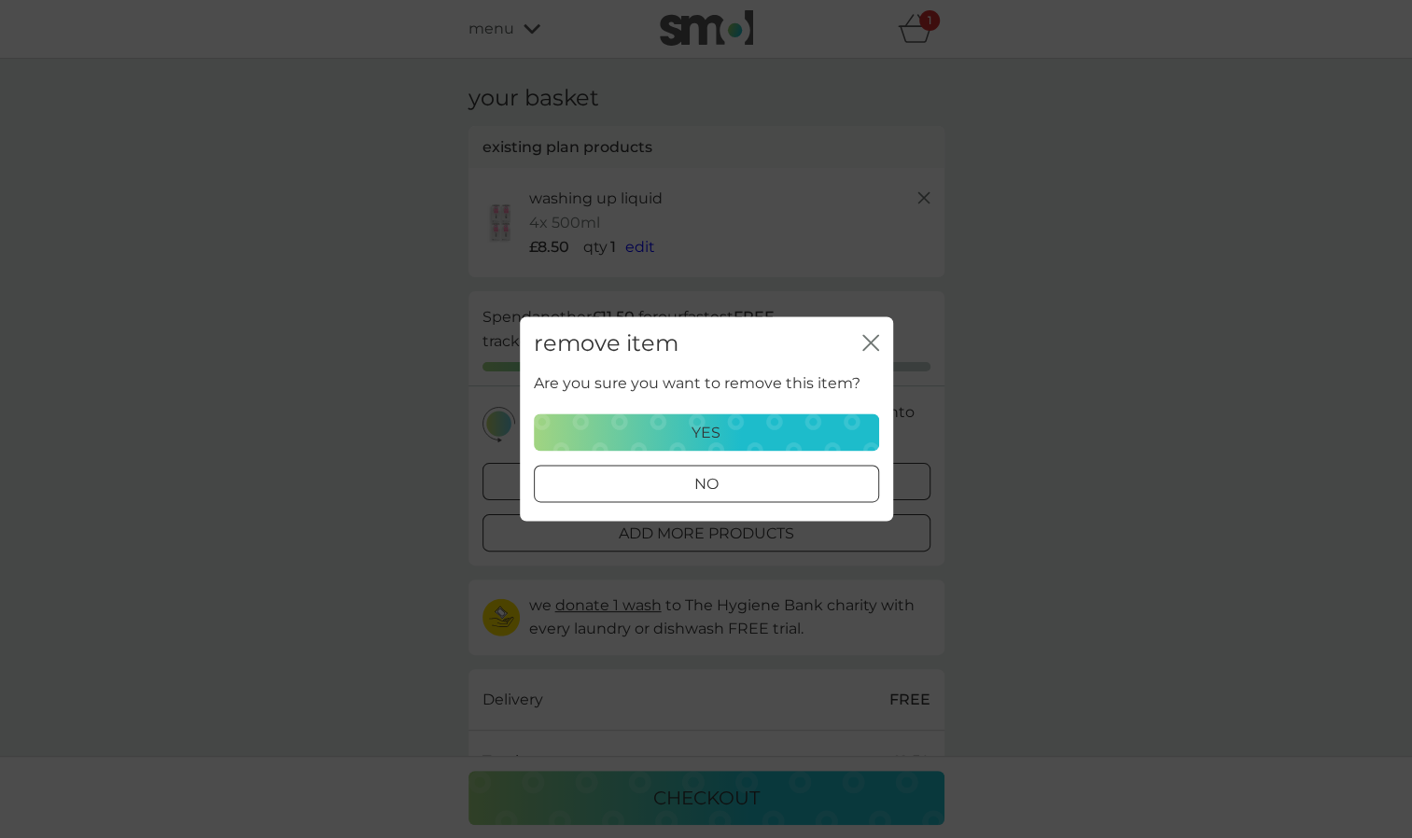
click at [828, 438] on div "yes" at bounding box center [706, 433] width 321 height 24
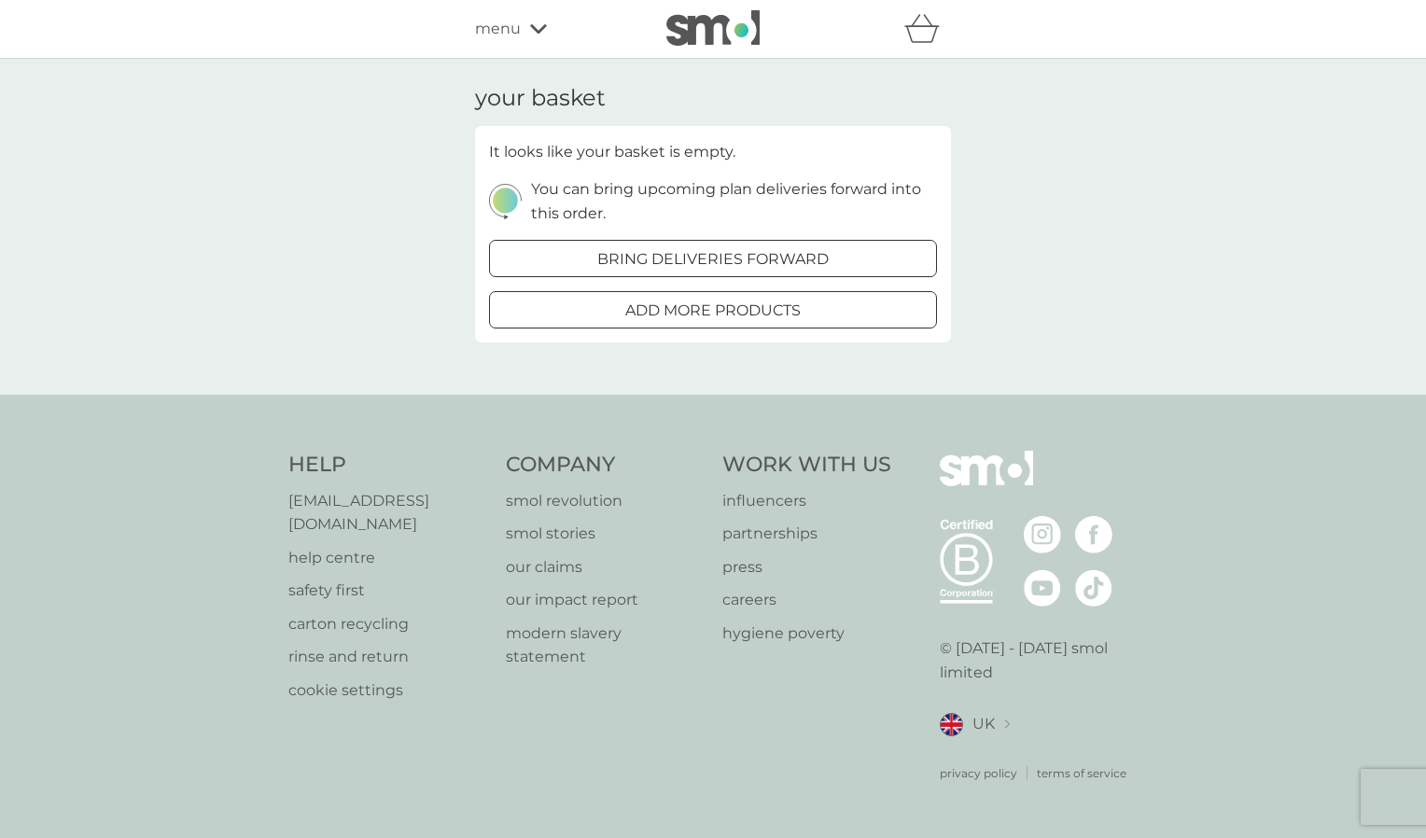
click at [739, 35] on img at bounding box center [712, 27] width 93 height 35
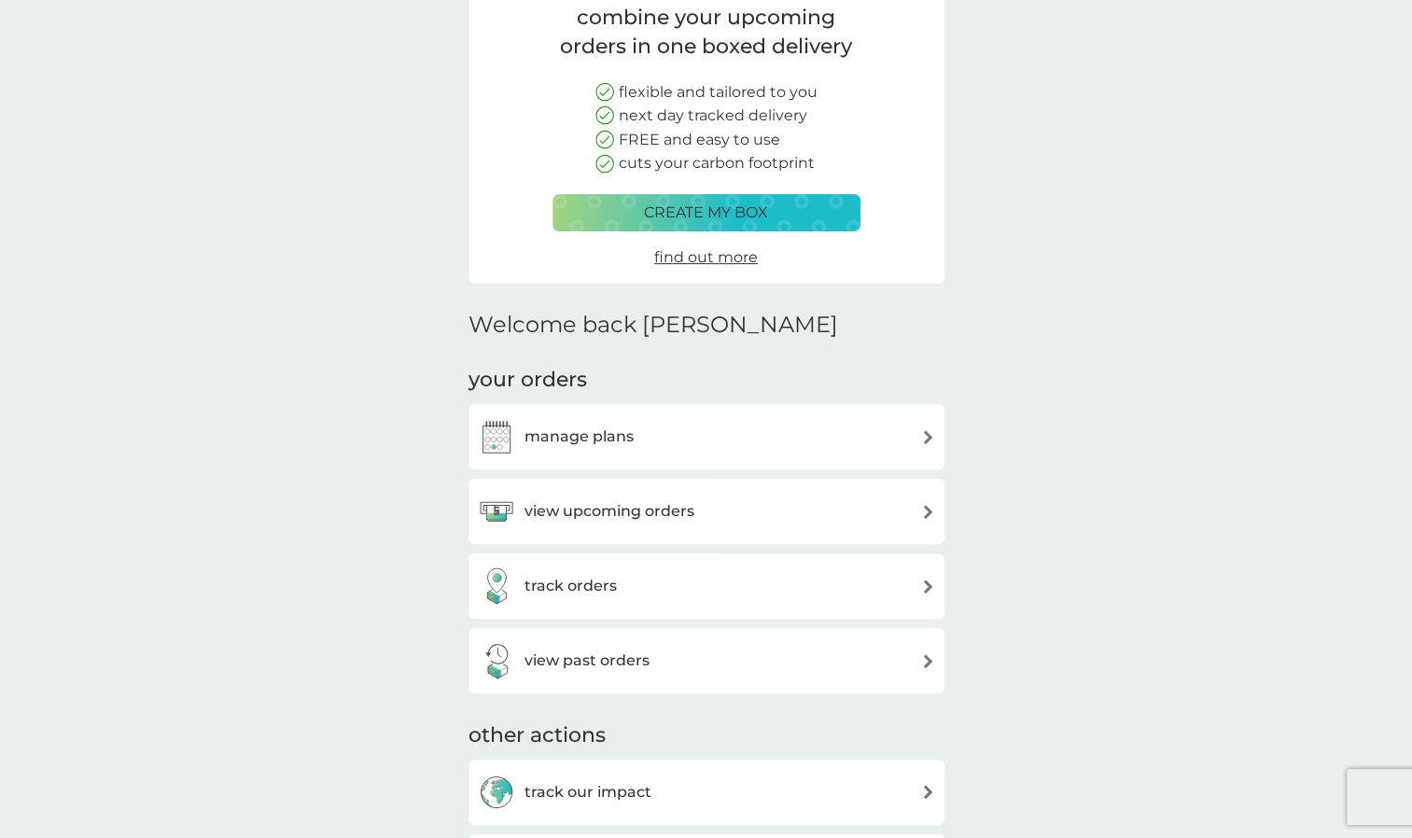
scroll to position [172, 0]
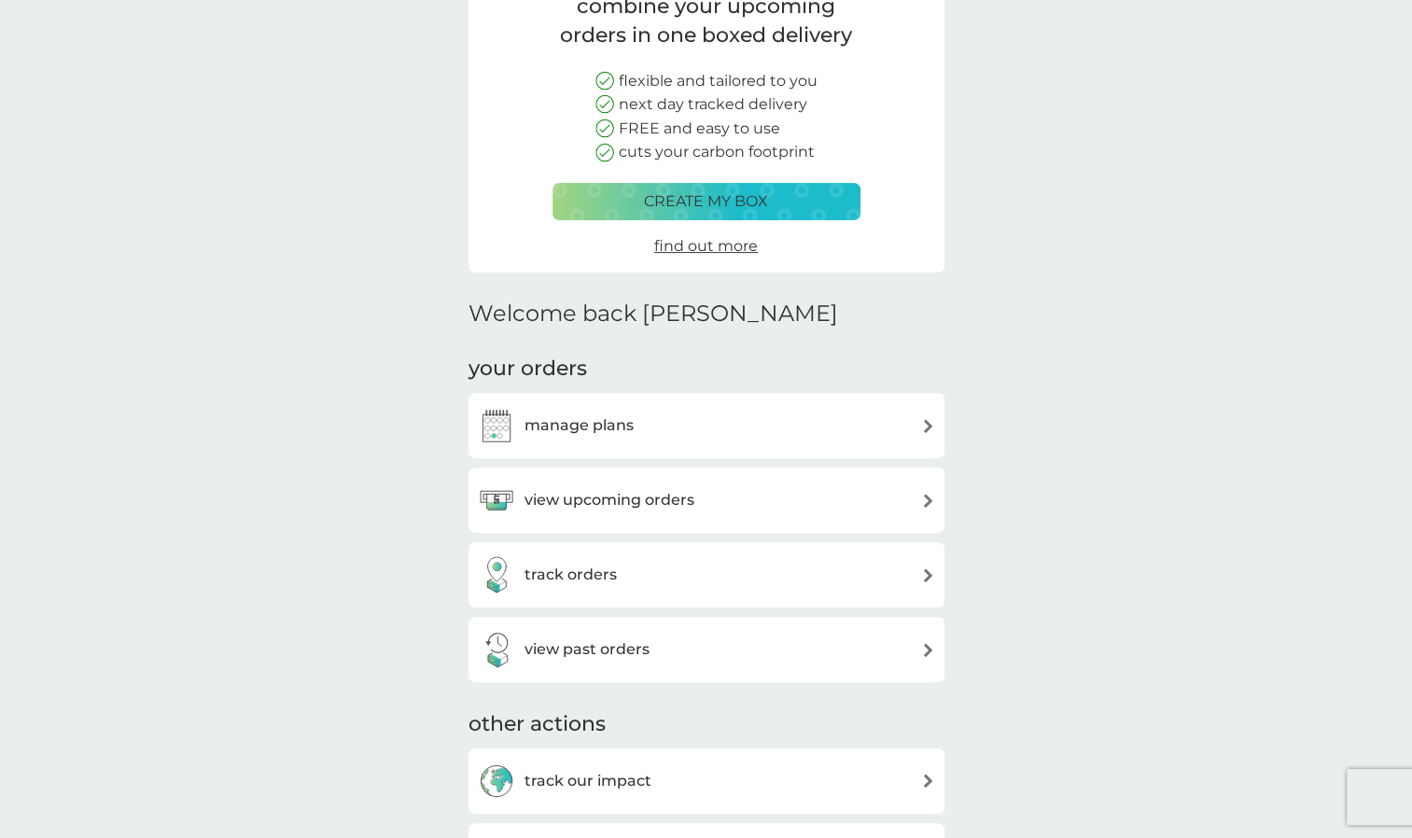
click at [922, 430] on img at bounding box center [928, 426] width 14 height 14
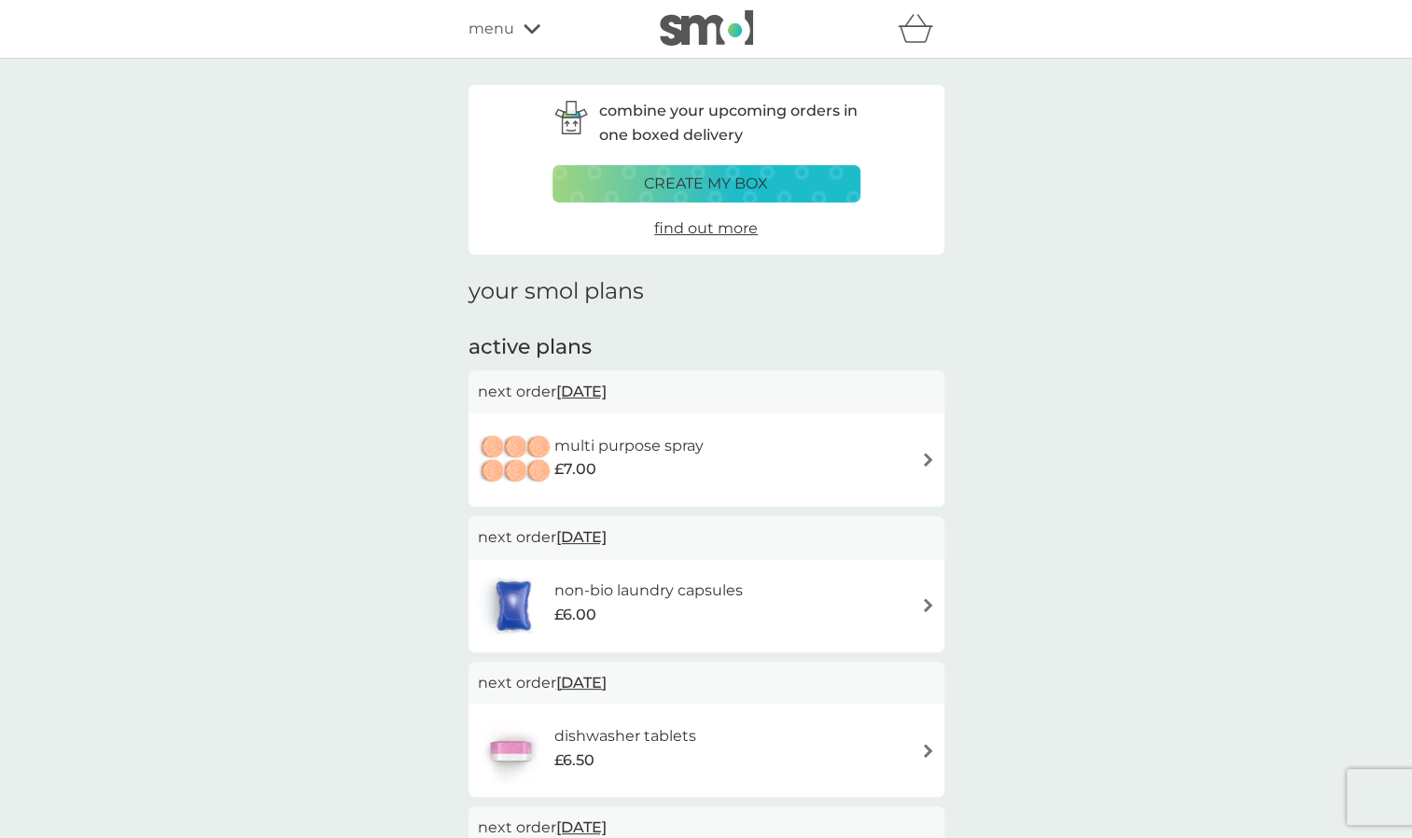
click at [515, 29] on div "menu" at bounding box center [547, 29] width 159 height 24
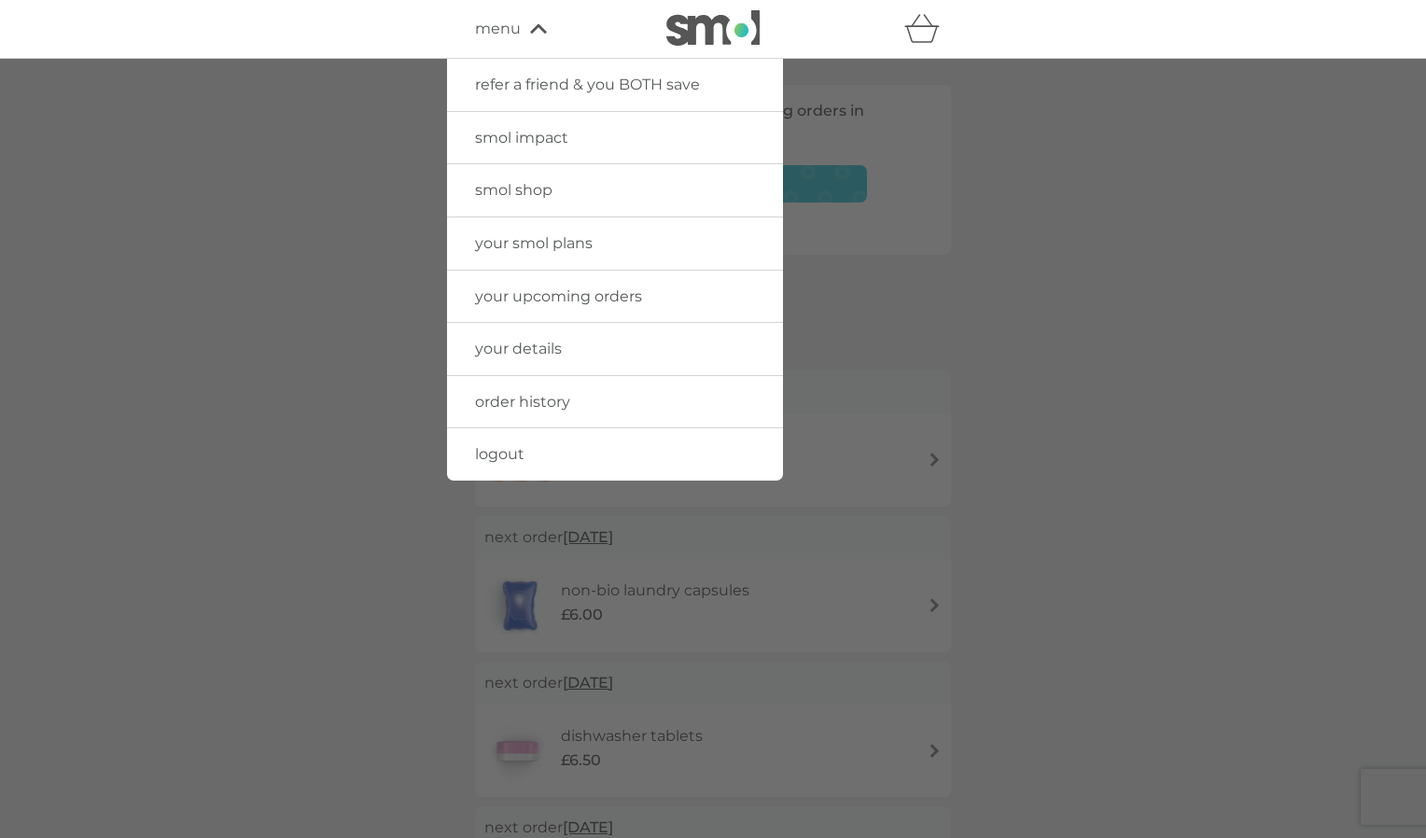
click at [538, 196] on span "smol shop" at bounding box center [513, 190] width 77 height 18
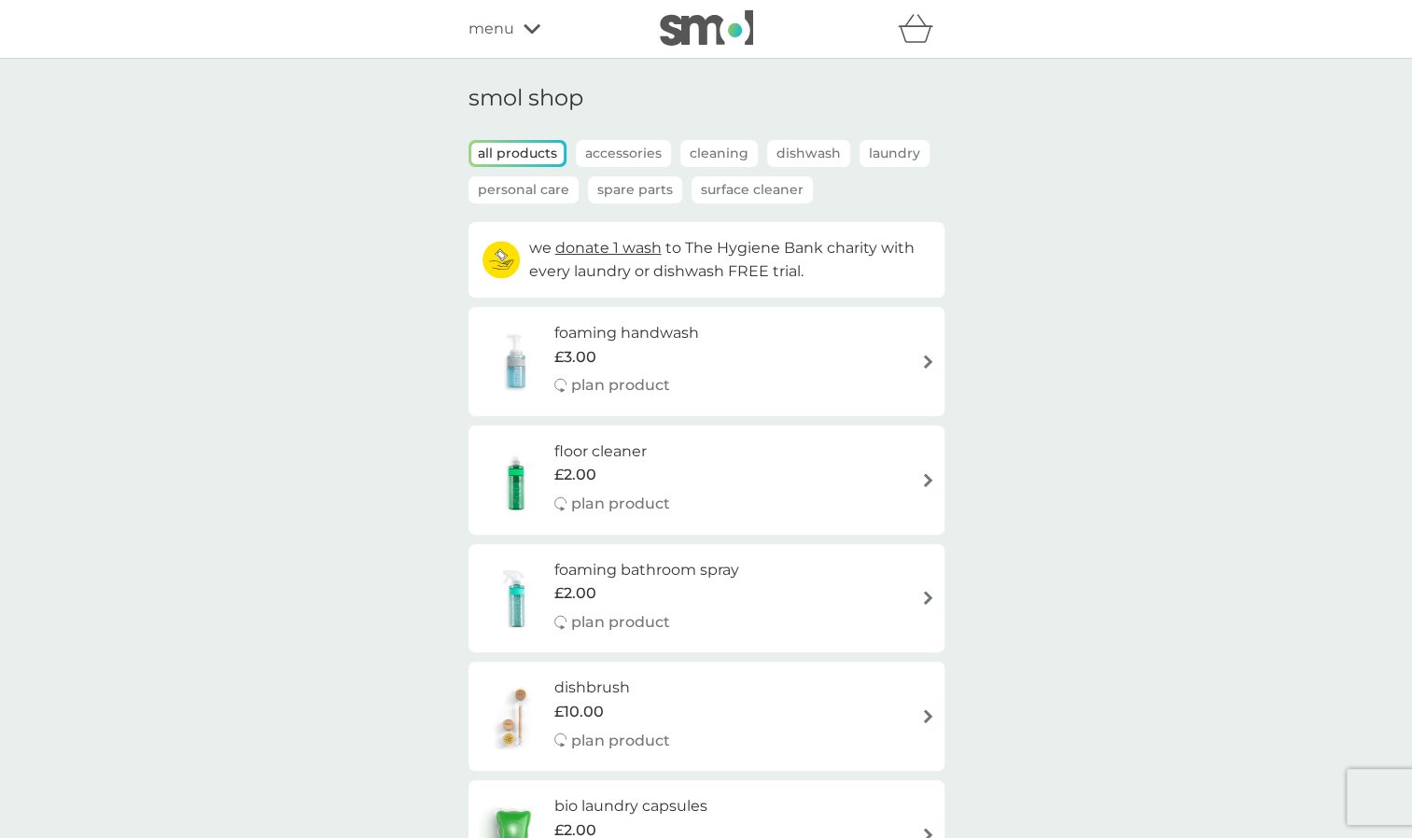
click at [899, 155] on p "Laundry" at bounding box center [894, 153] width 70 height 27
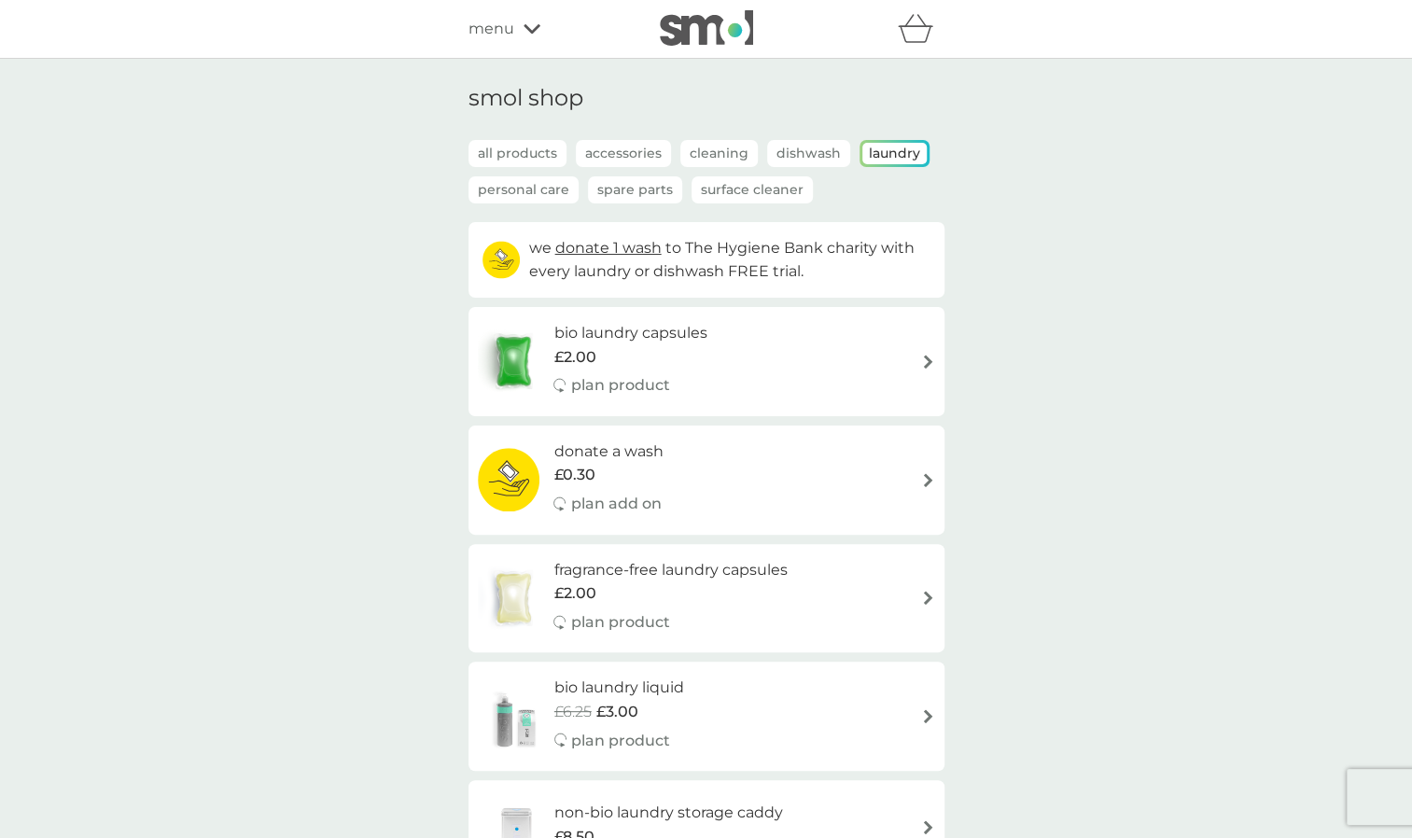
click at [810, 149] on p "Dishwash" at bounding box center [808, 153] width 83 height 27
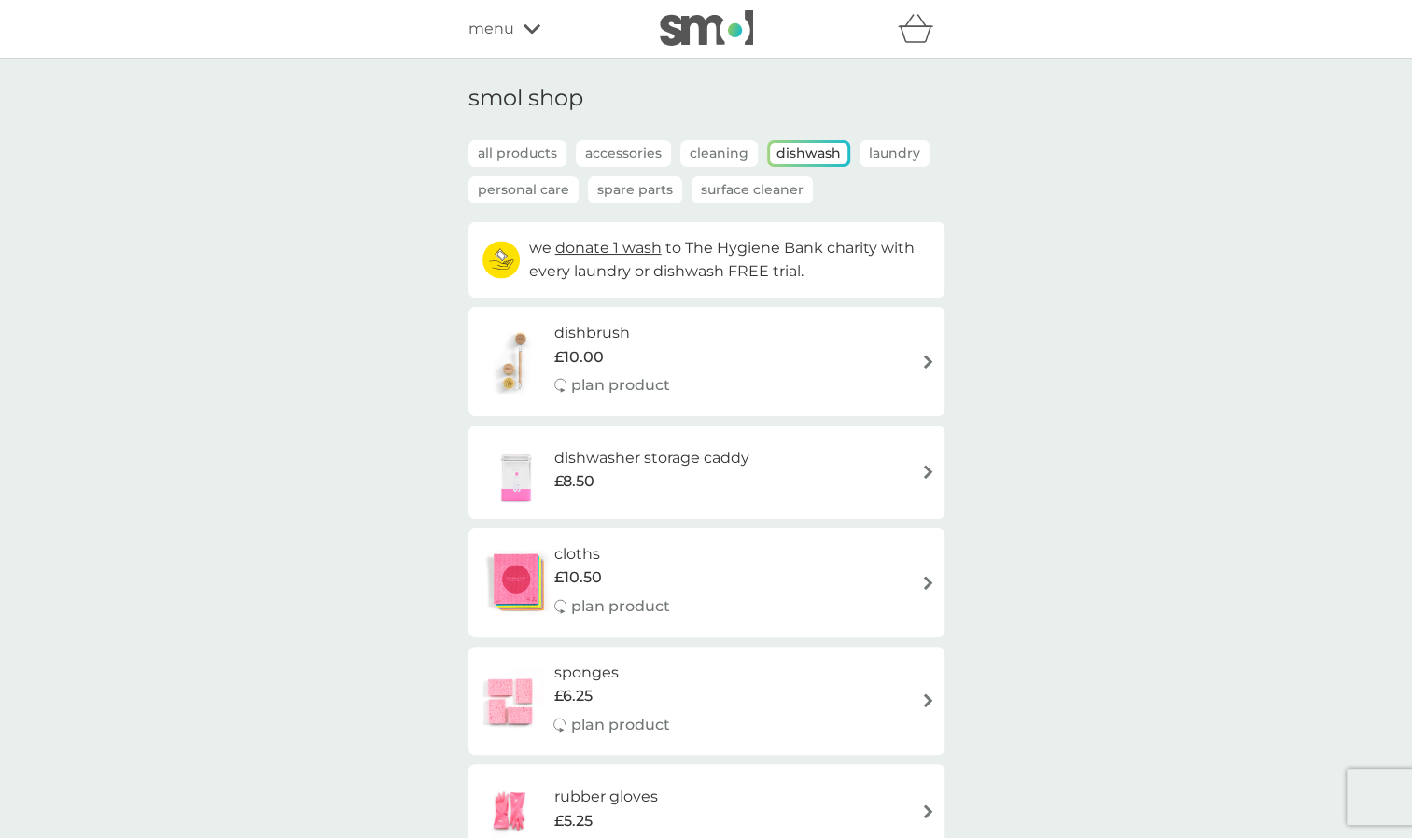
click at [496, 28] on span "menu" at bounding box center [491, 29] width 46 height 24
